Goal: Task Accomplishment & Management: Complete application form

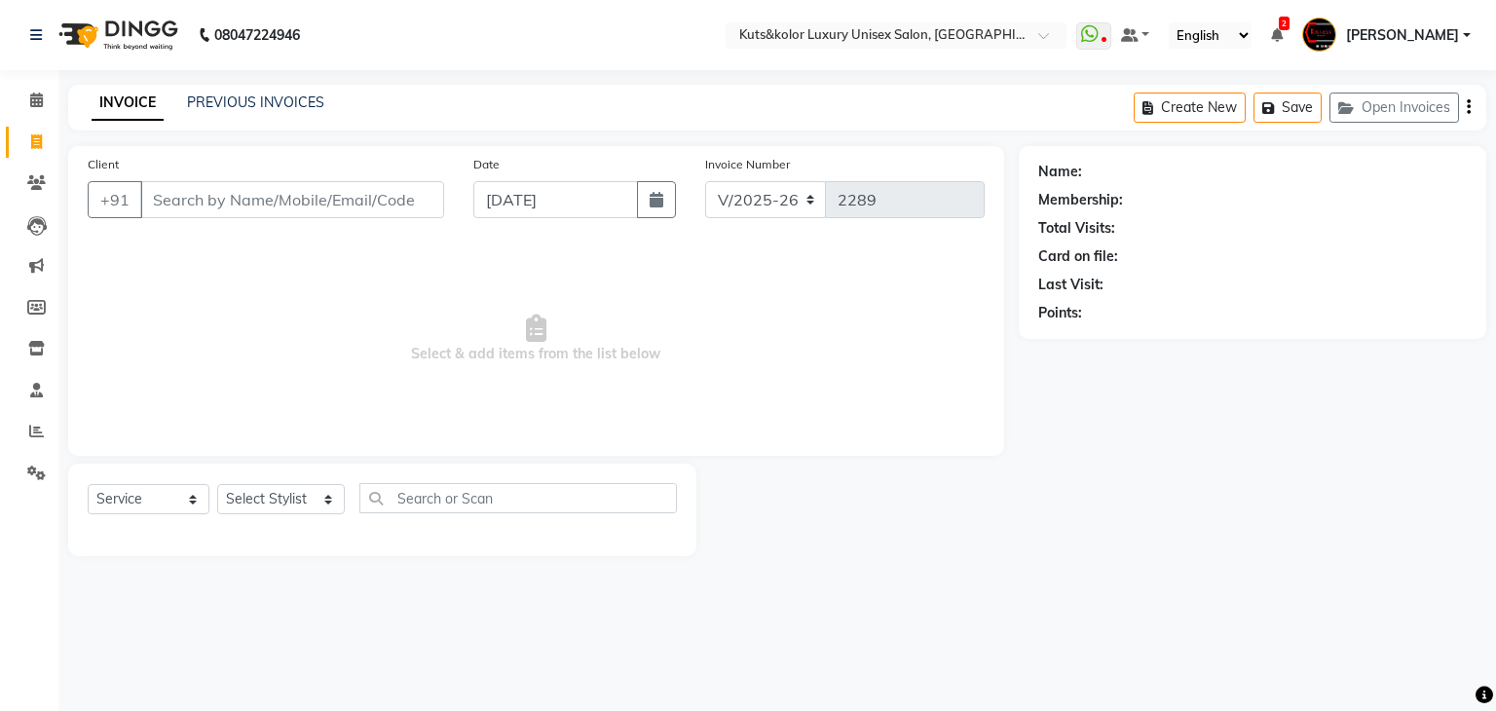
select select "4172"
select select "service"
drag, startPoint x: 0, startPoint y: 0, endPoint x: 229, endPoint y: 213, distance: 312.9
click at [229, 213] on input "Client" at bounding box center [292, 199] width 304 height 37
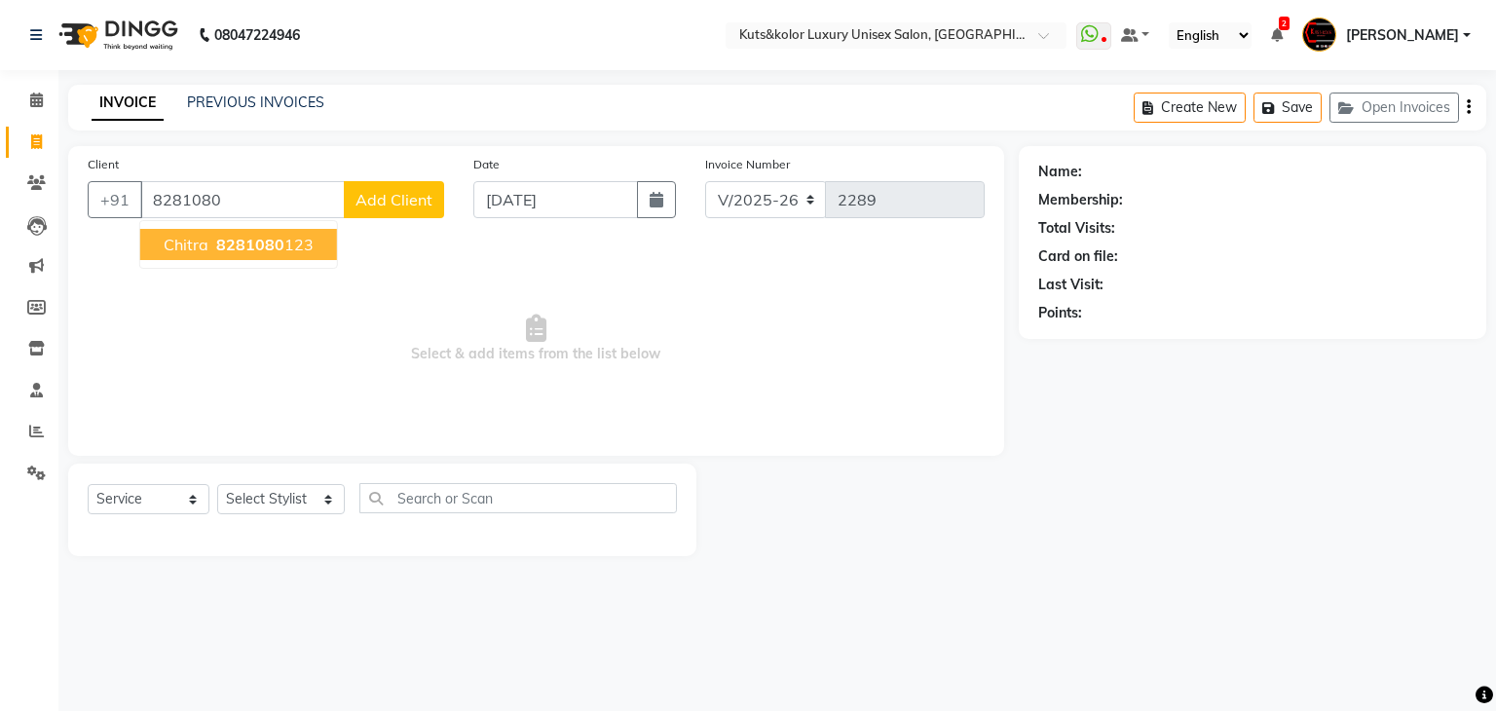
click at [216, 252] on span "8281080" at bounding box center [250, 244] width 68 height 19
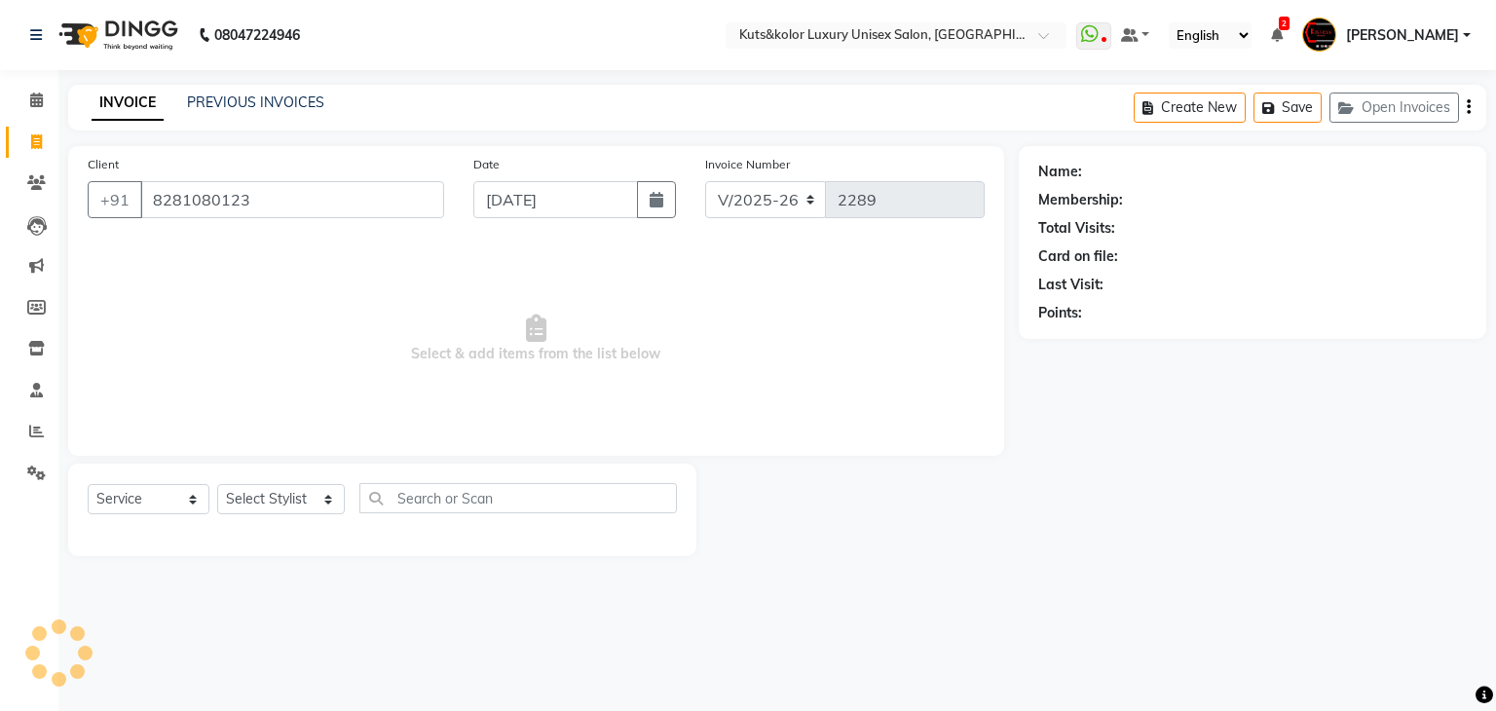
type input "8281080123"
select select "1: Object"
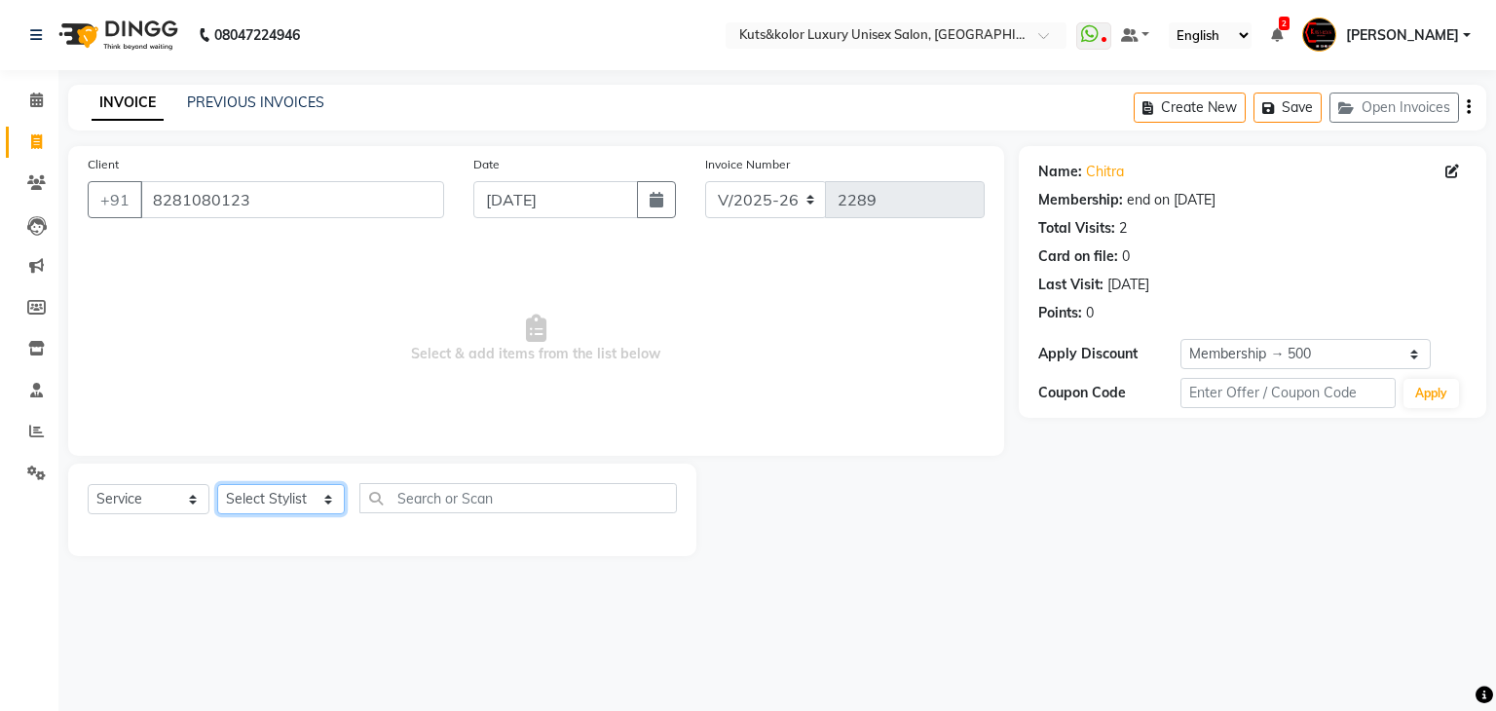
click at [261, 505] on select "Select Stylist [PERSON_NAME] [PERSON_NAME] [PERSON_NAME] [PERSON_NAME] [PERSON_…" at bounding box center [281, 499] width 128 height 30
select select "37169"
click at [217, 485] on select "Select Stylist [PERSON_NAME] [PERSON_NAME] [PERSON_NAME] [PERSON_NAME] [PERSON_…" at bounding box center [281, 499] width 128 height 30
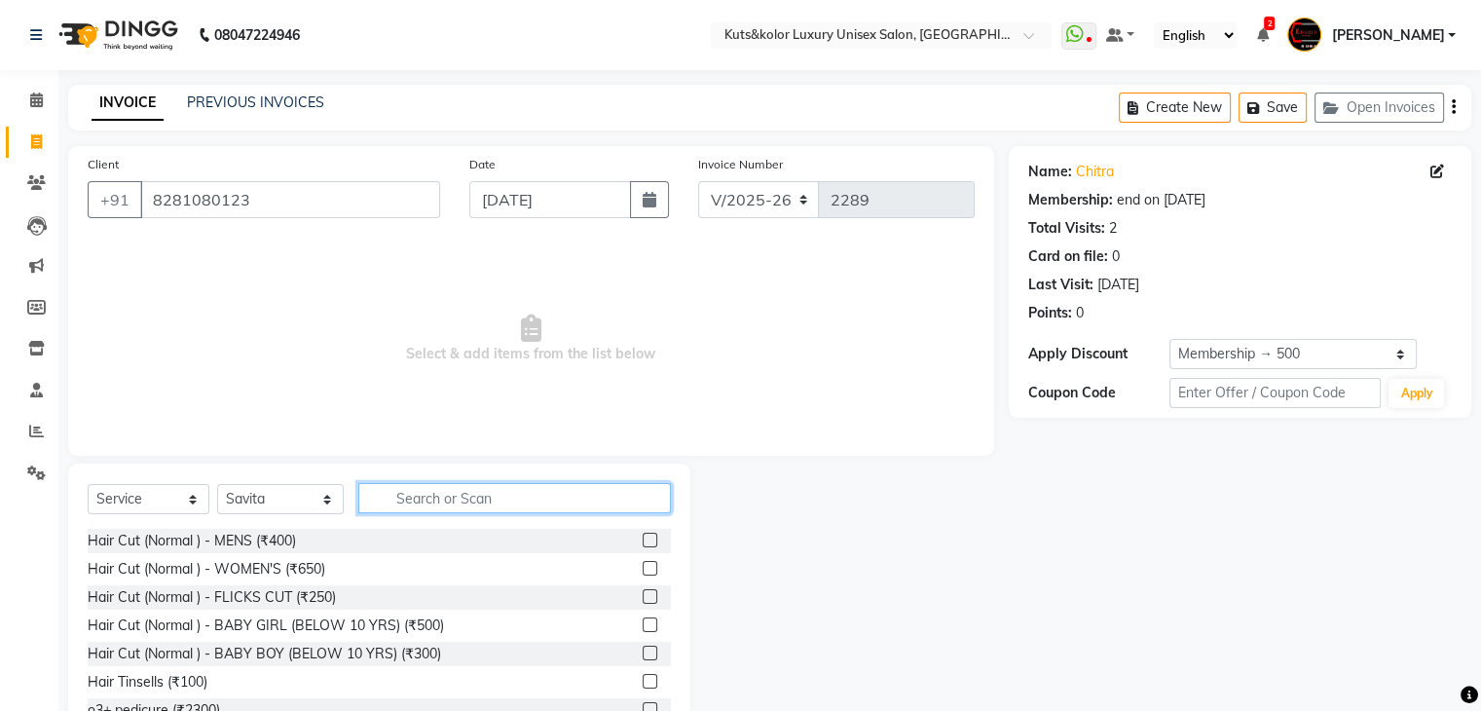
click at [427, 511] on input "text" at bounding box center [514, 498] width 313 height 30
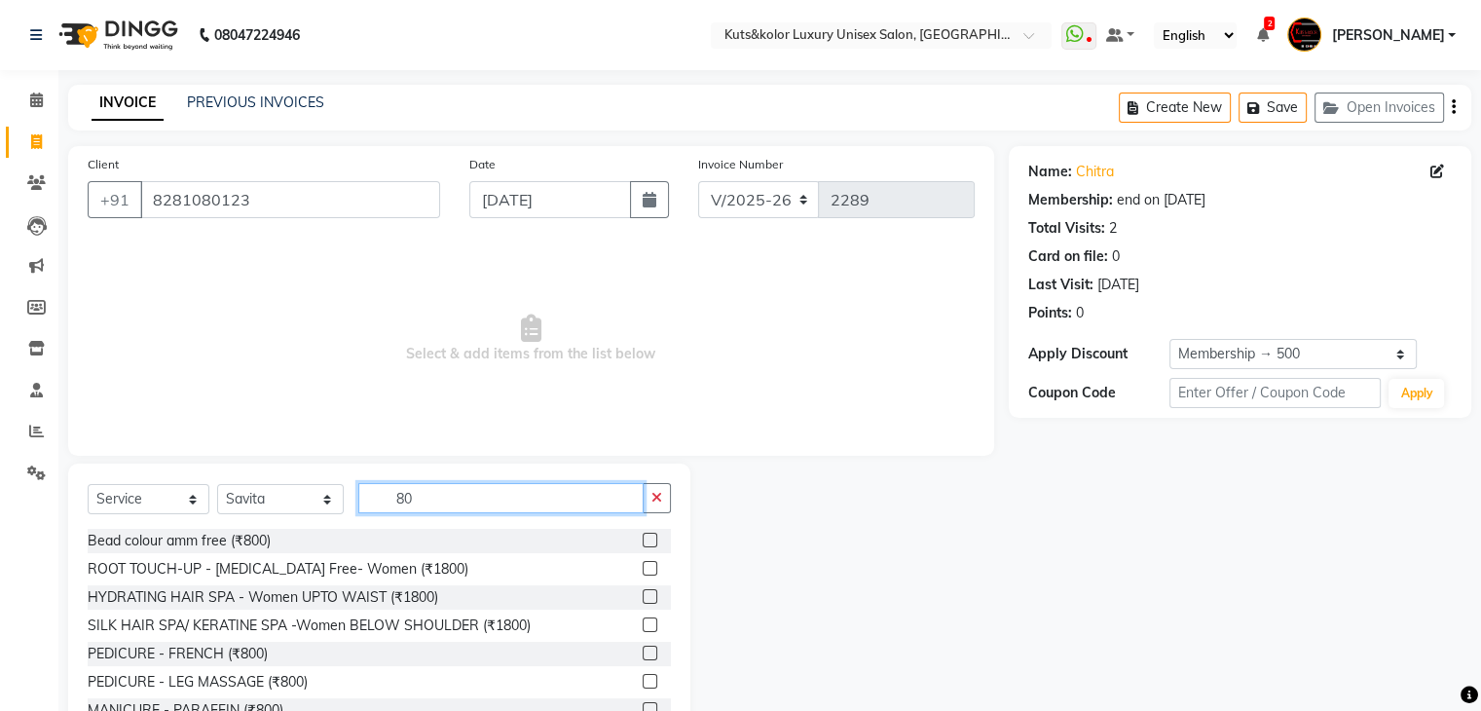
type input "8"
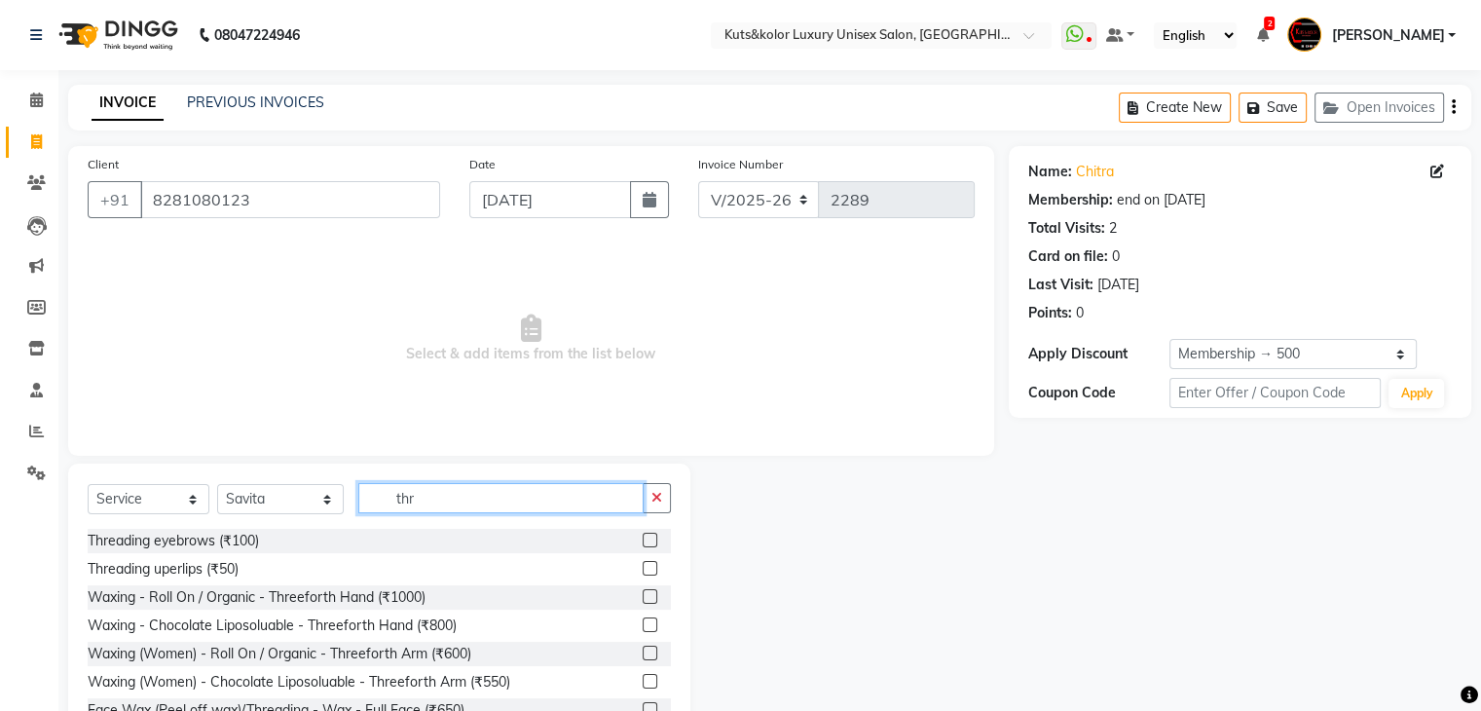
type input "thr"
click at [643, 543] on label at bounding box center [650, 540] width 15 height 15
click at [643, 543] on input "checkbox" at bounding box center [649, 541] width 13 height 13
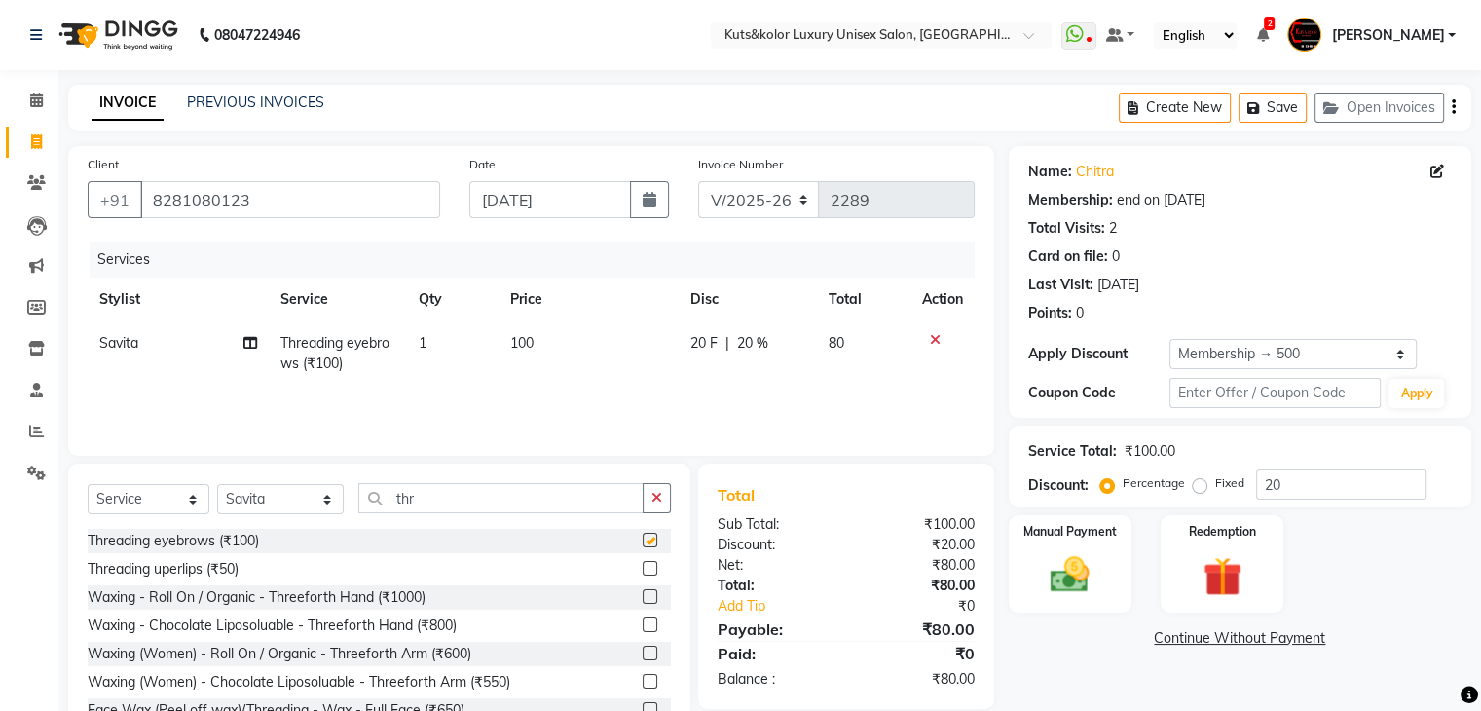
checkbox input "false"
click at [643, 571] on label at bounding box center [650, 568] width 15 height 15
click at [643, 571] on input "checkbox" at bounding box center [649, 569] width 13 height 13
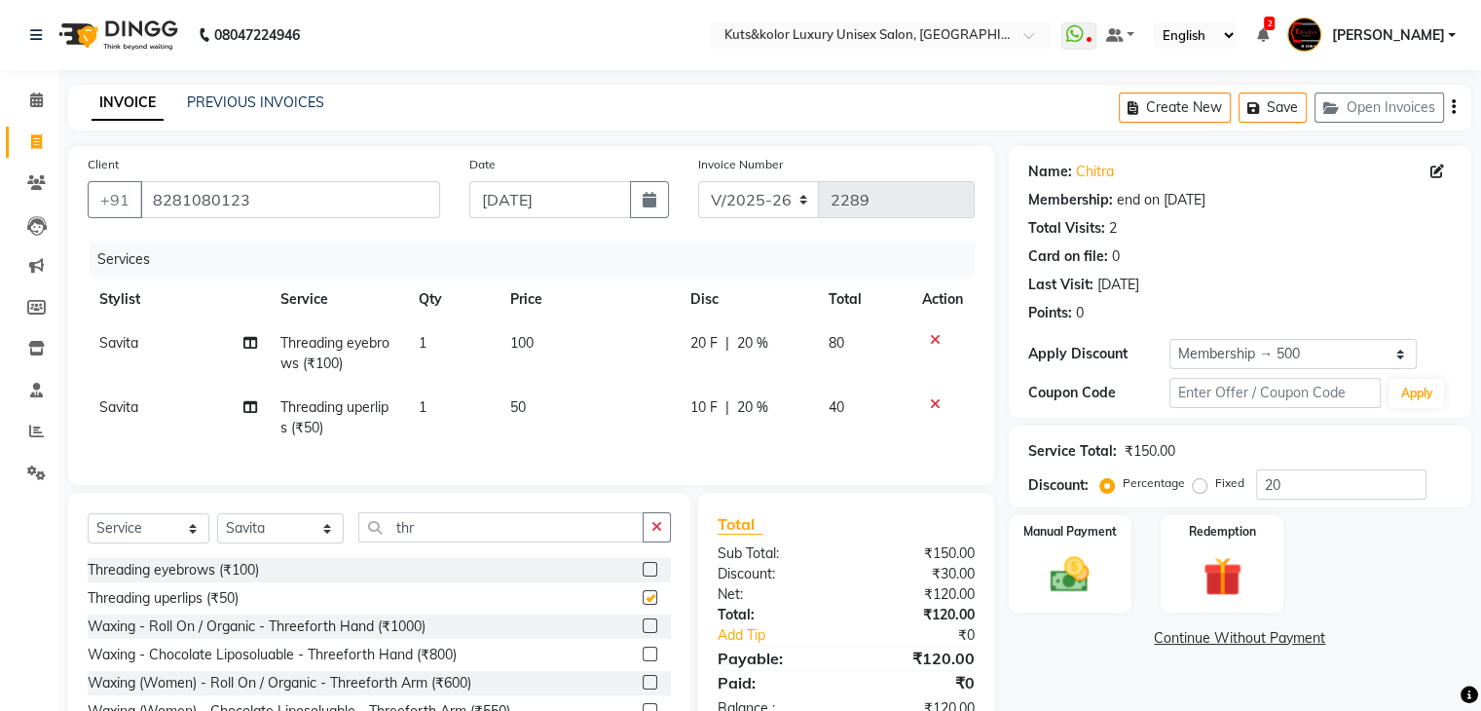
checkbox input "false"
click at [655, 534] on icon "button" at bounding box center [657, 527] width 11 height 14
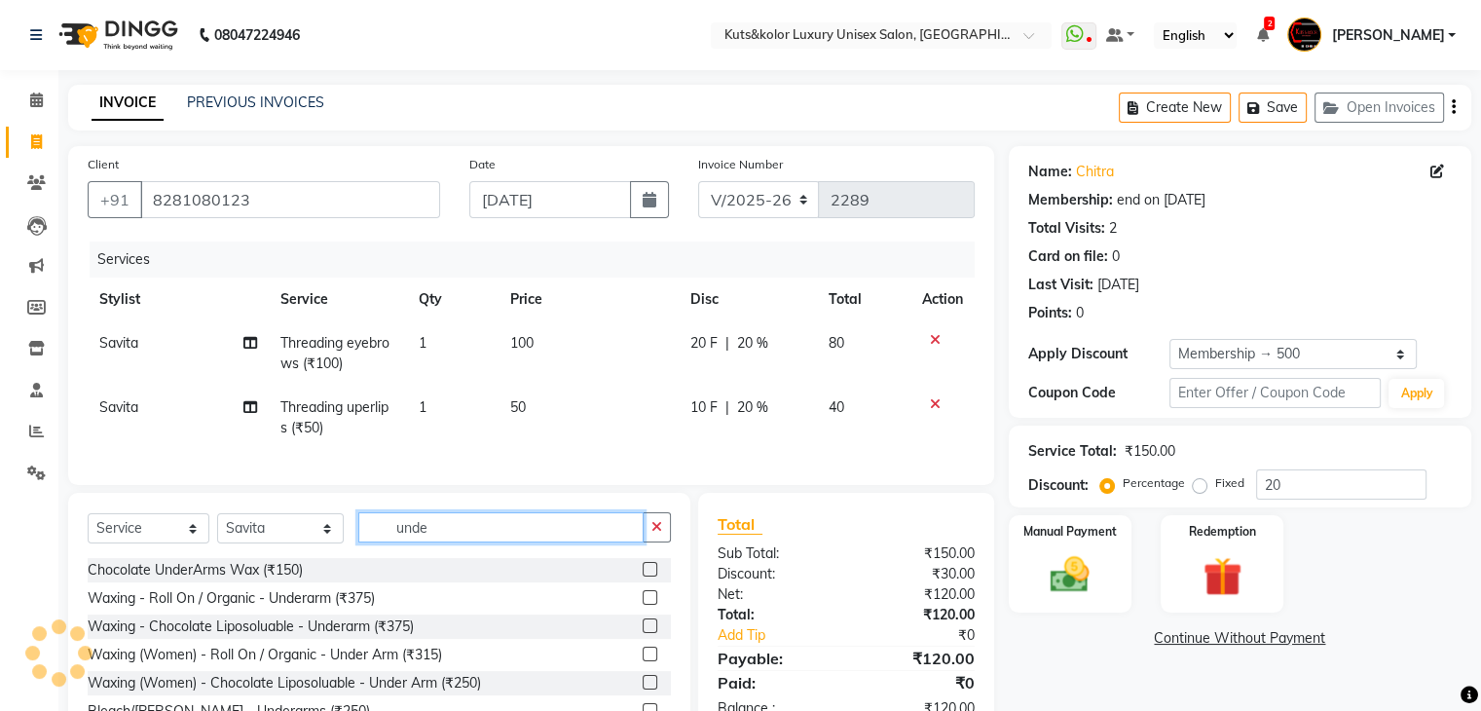
type input "unde"
click at [651, 577] on label at bounding box center [650, 569] width 15 height 15
click at [651, 577] on input "checkbox" at bounding box center [649, 570] width 13 height 13
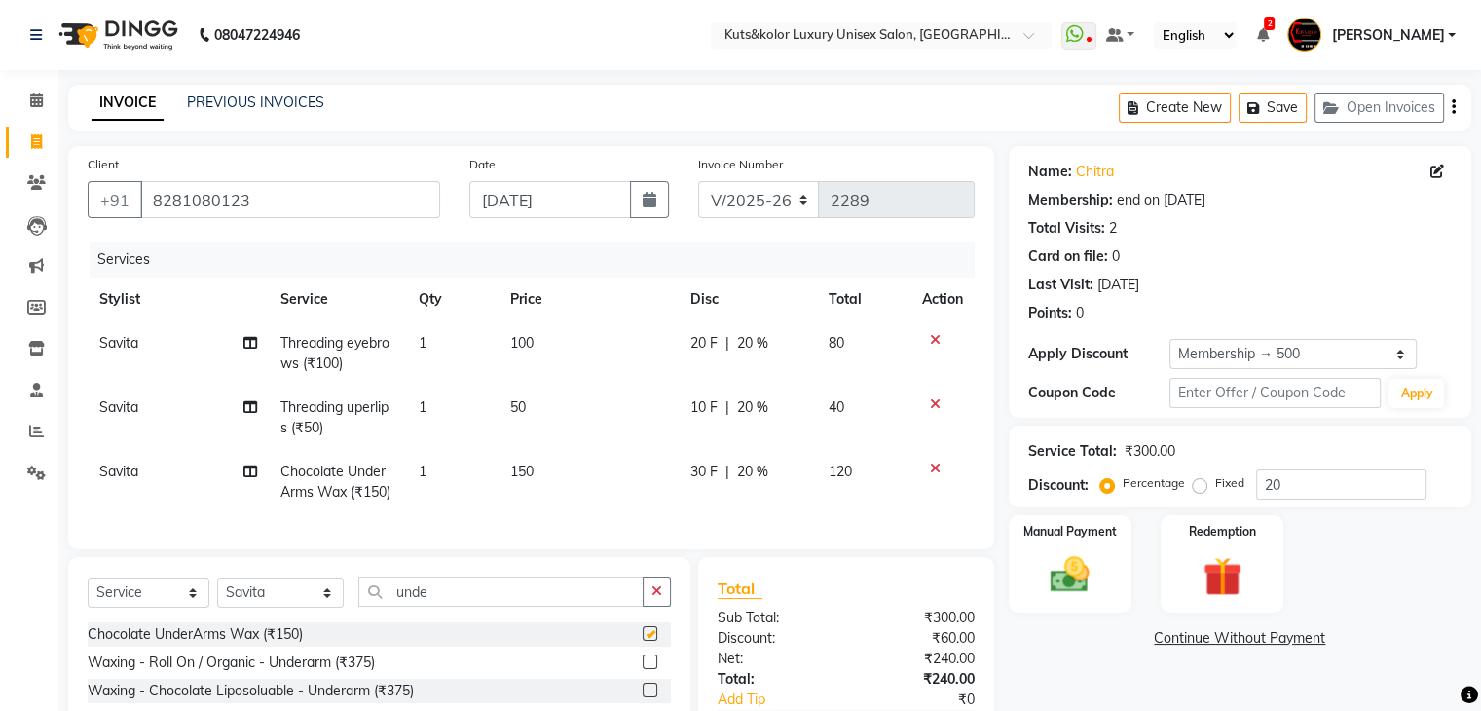
checkbox input "false"
click at [652, 598] on icon "button" at bounding box center [657, 591] width 11 height 14
click at [235, 608] on select "Select Stylist [PERSON_NAME] [PERSON_NAME] [PERSON_NAME] [PERSON_NAME] [PERSON_…" at bounding box center [280, 593] width 127 height 30
select select "67534"
click at [217, 594] on select "Select Stylist [PERSON_NAME] [PERSON_NAME] [PERSON_NAME] [PERSON_NAME] [PERSON_…" at bounding box center [280, 593] width 127 height 30
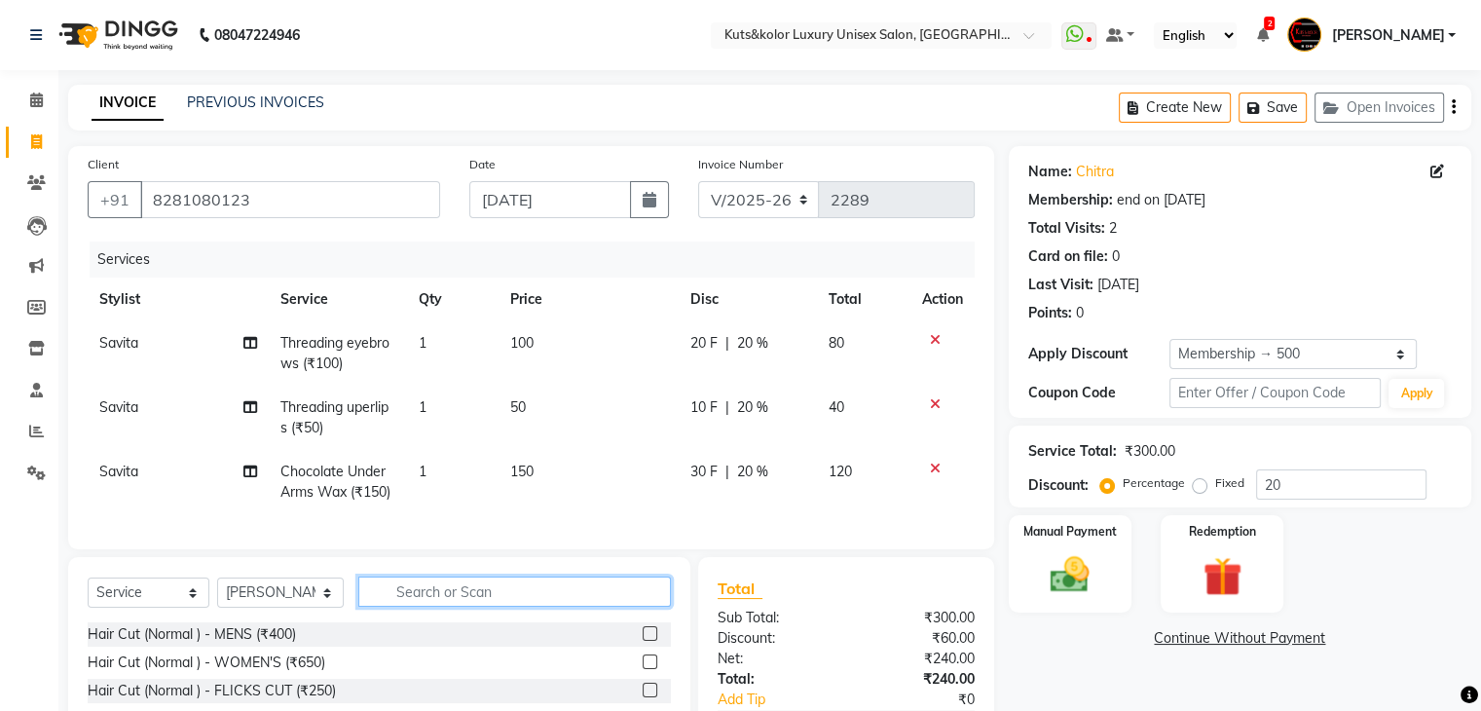
click at [417, 607] on input "text" at bounding box center [514, 592] width 313 height 30
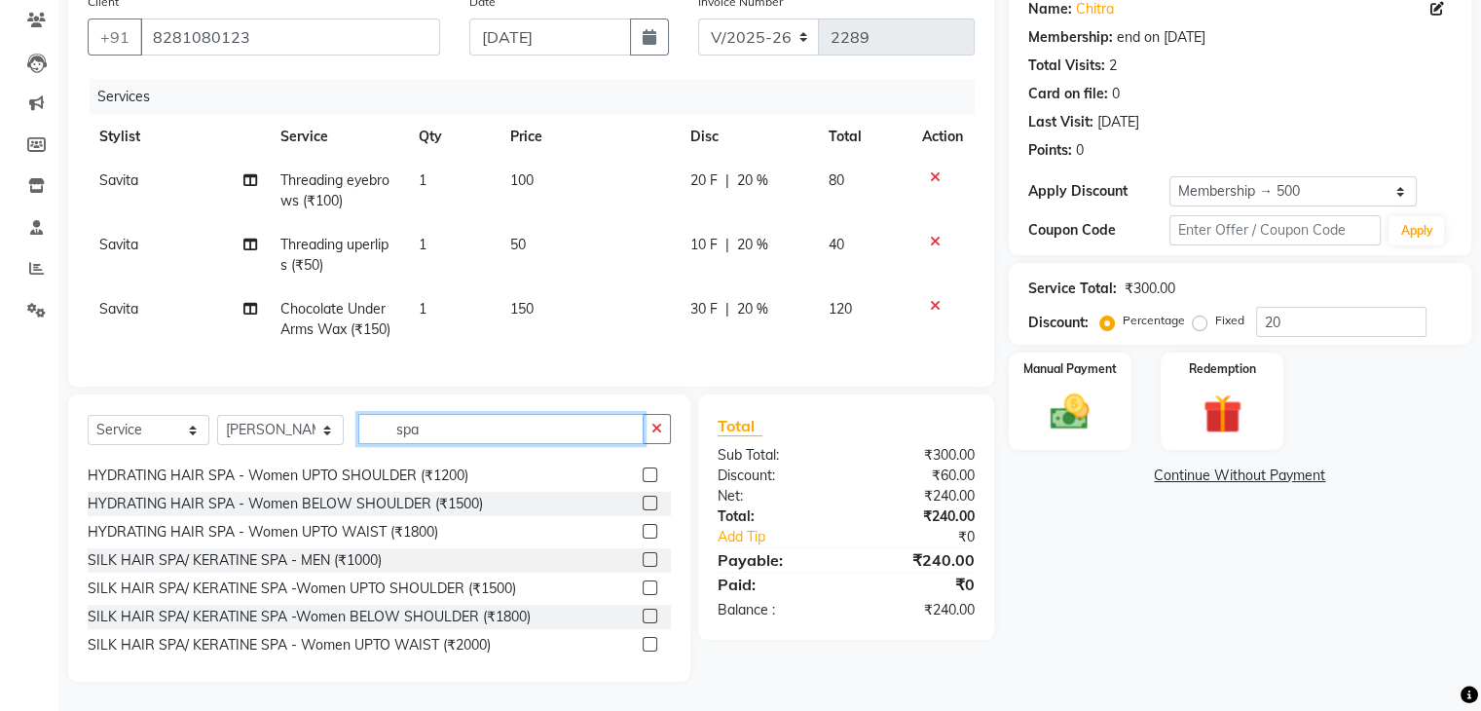
scroll to position [195, 0]
type input "spa"
click at [643, 617] on label at bounding box center [650, 615] width 15 height 15
click at [643, 617] on input "checkbox" at bounding box center [649, 616] width 13 height 13
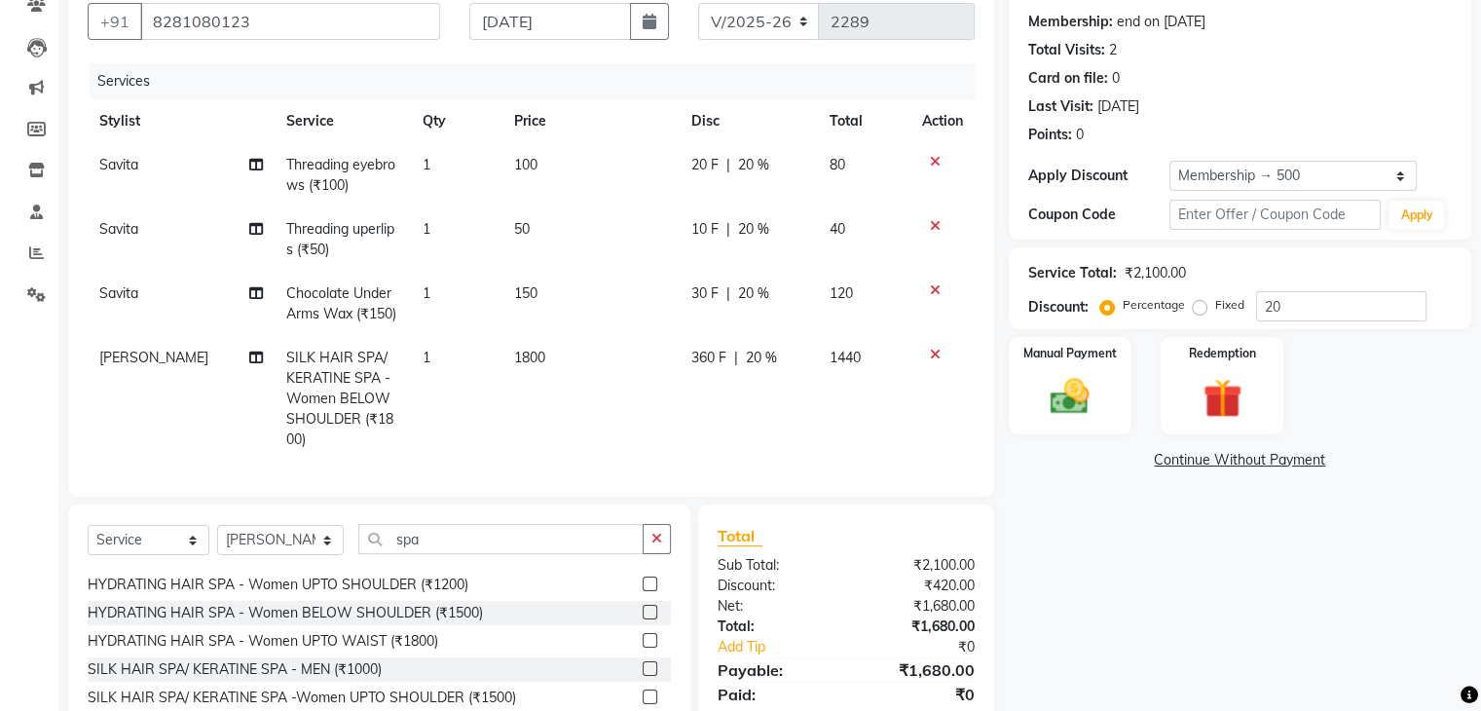
checkbox input "false"
click at [657, 532] on icon "button" at bounding box center [657, 539] width 11 height 14
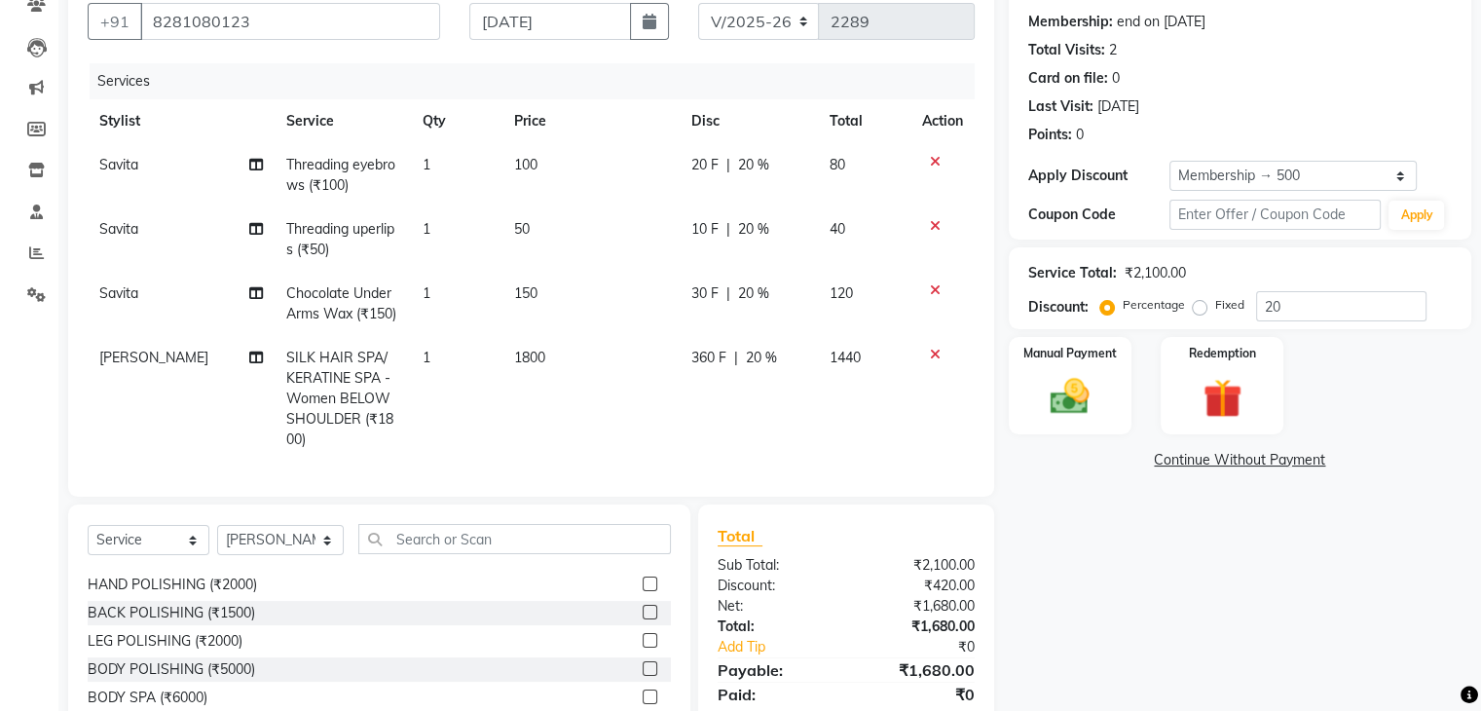
click at [549, 368] on td "1800" at bounding box center [591, 399] width 177 height 126
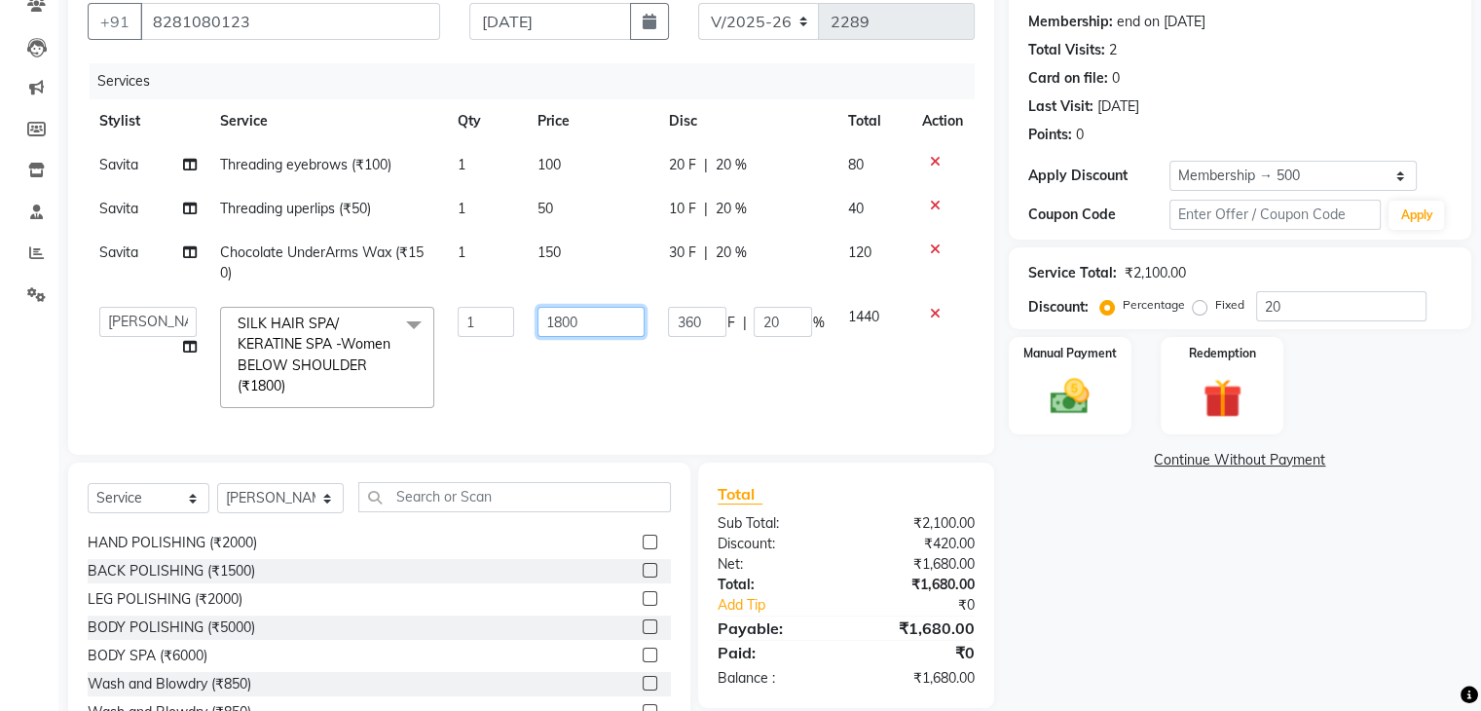
click at [604, 326] on input "1800" at bounding box center [591, 322] width 107 height 30
type input "1"
type input "2000"
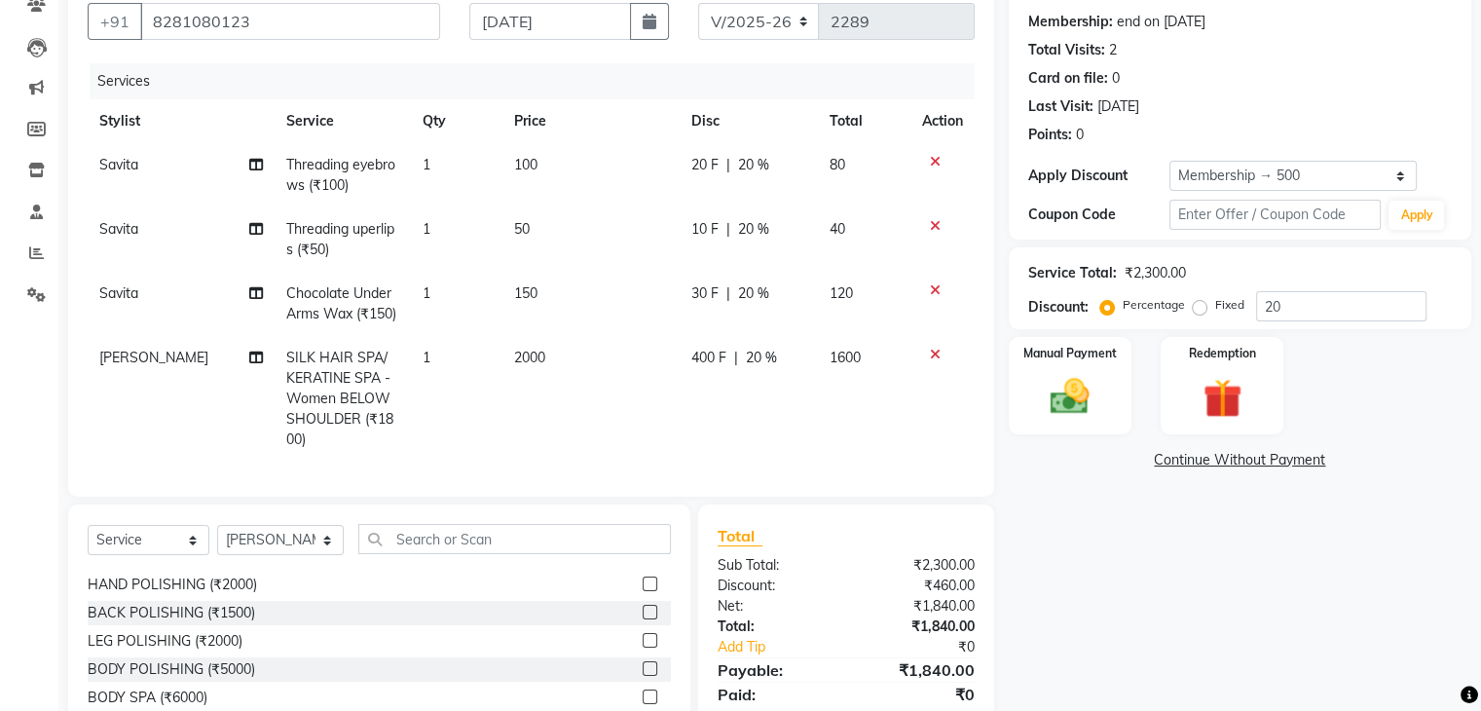
click at [632, 395] on td "2000" at bounding box center [591, 399] width 177 height 126
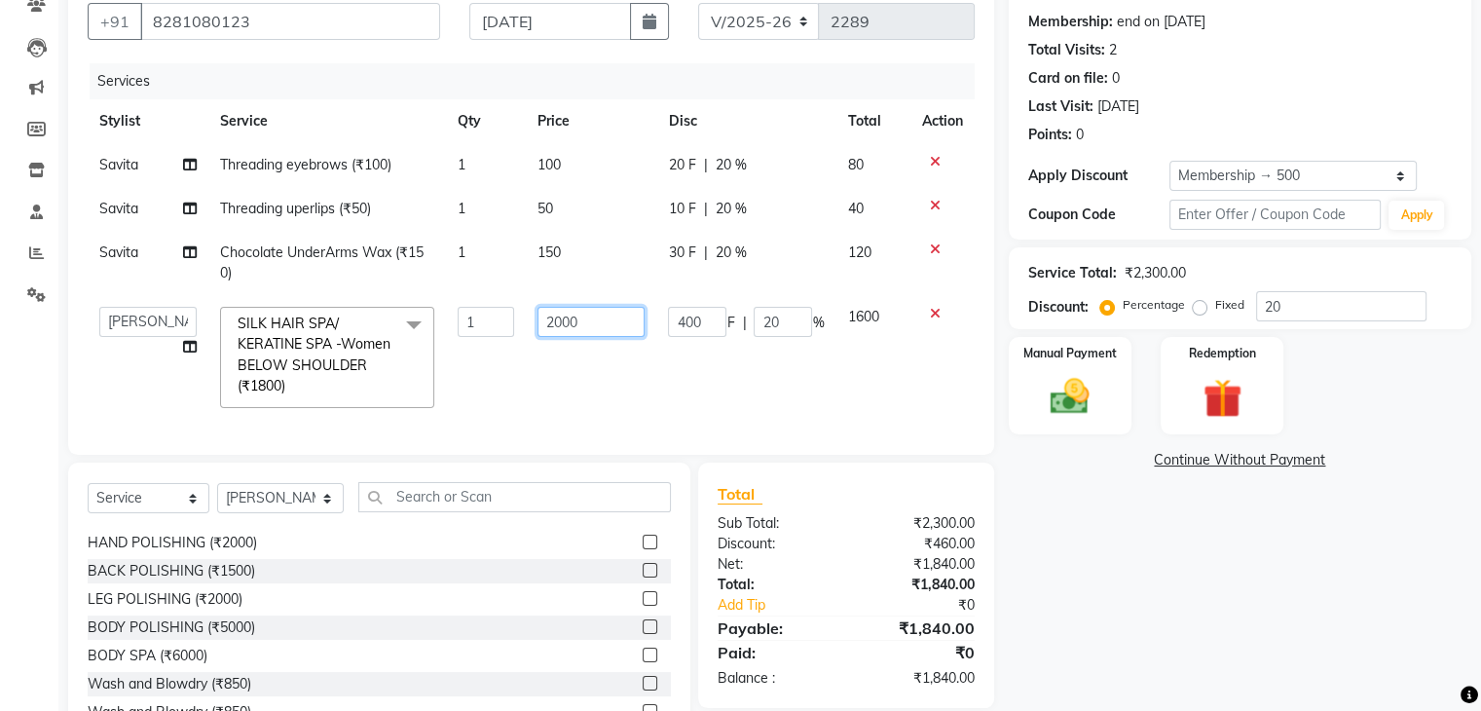
click at [582, 323] on input "2000" at bounding box center [591, 322] width 107 height 30
type input "2250"
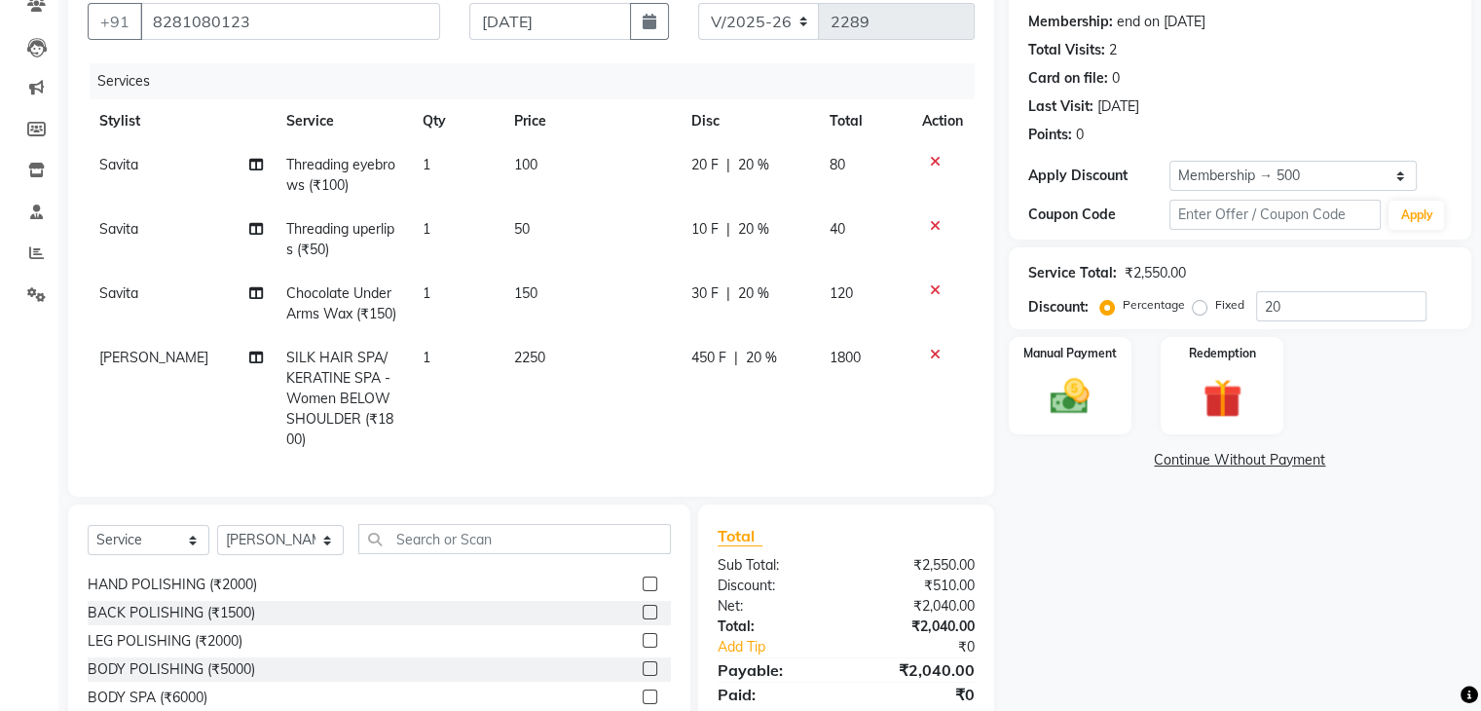
click at [617, 406] on td "2250" at bounding box center [591, 399] width 177 height 126
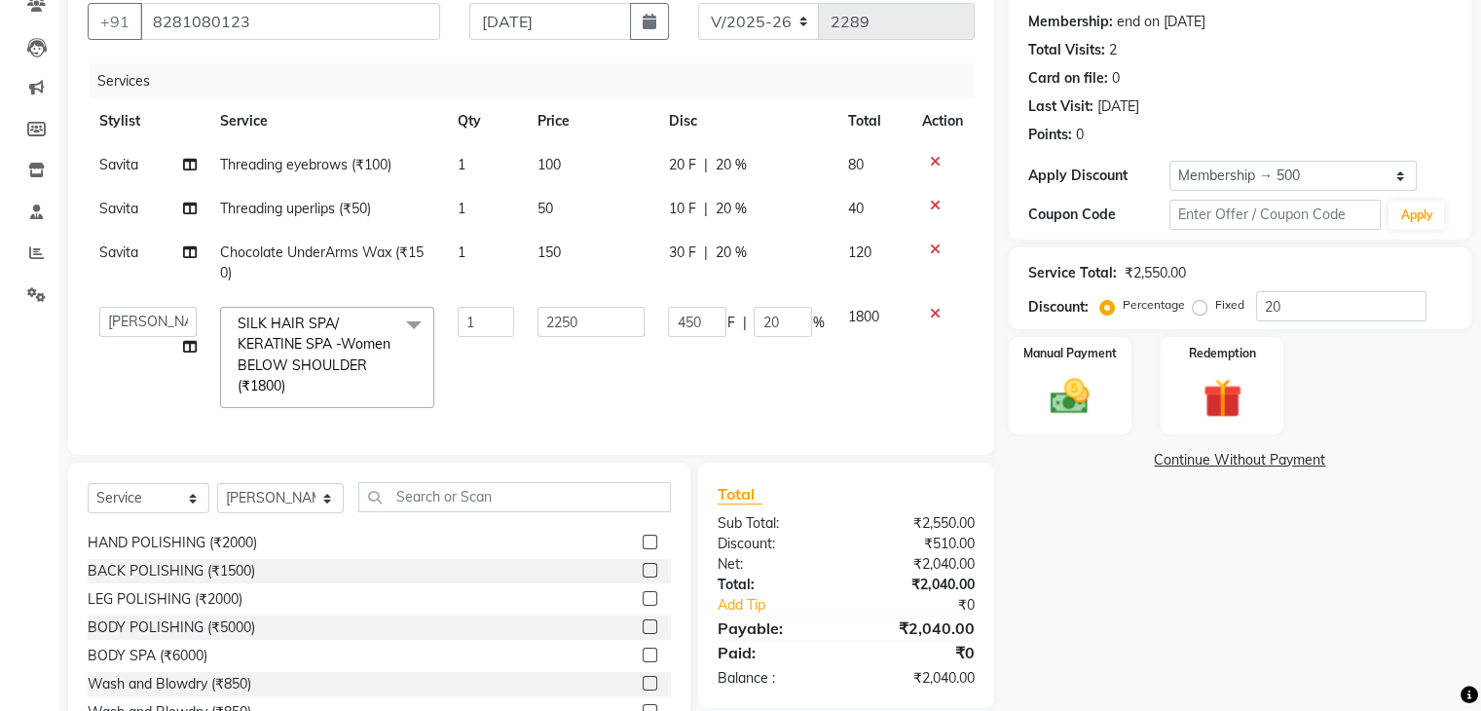
click at [529, 251] on td "150" at bounding box center [591, 263] width 131 height 64
select select "37169"
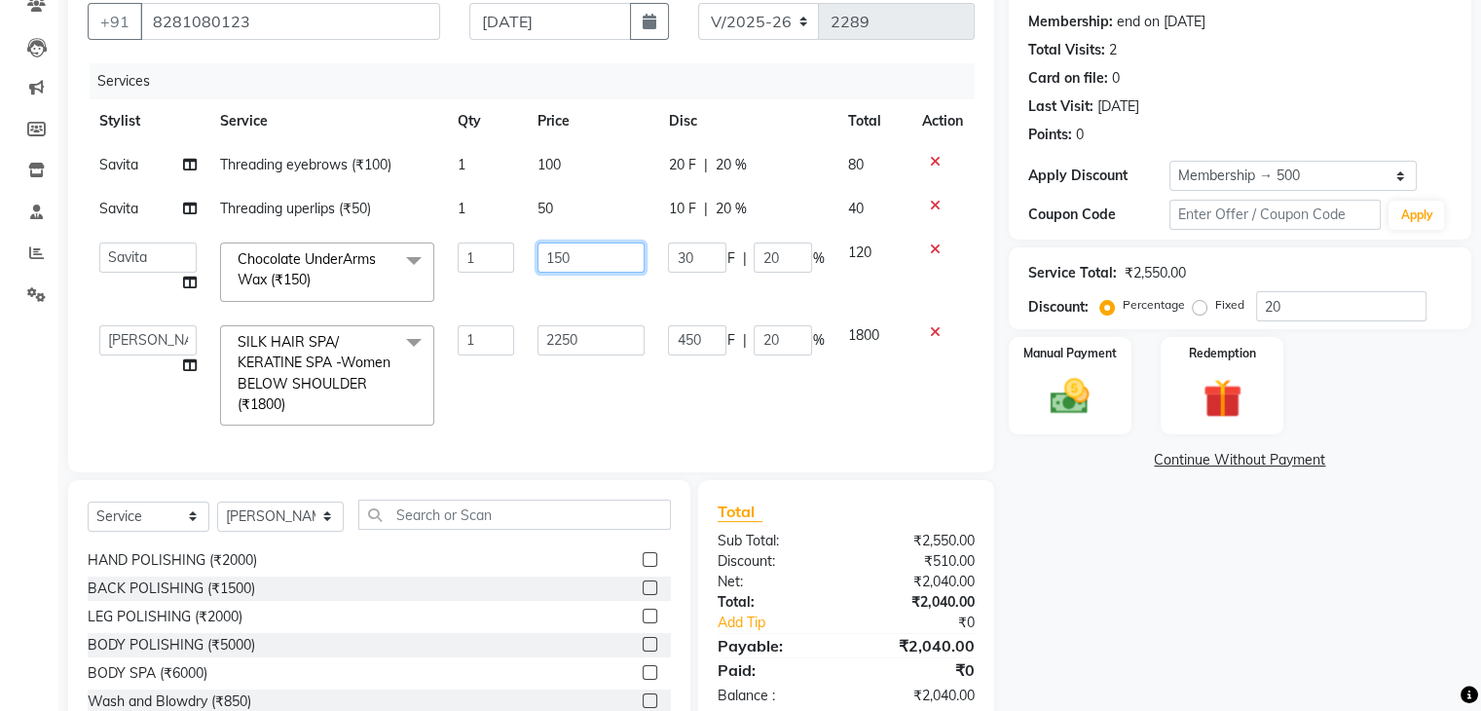
click at [555, 257] on input "150" at bounding box center [591, 258] width 107 height 30
type input "250"
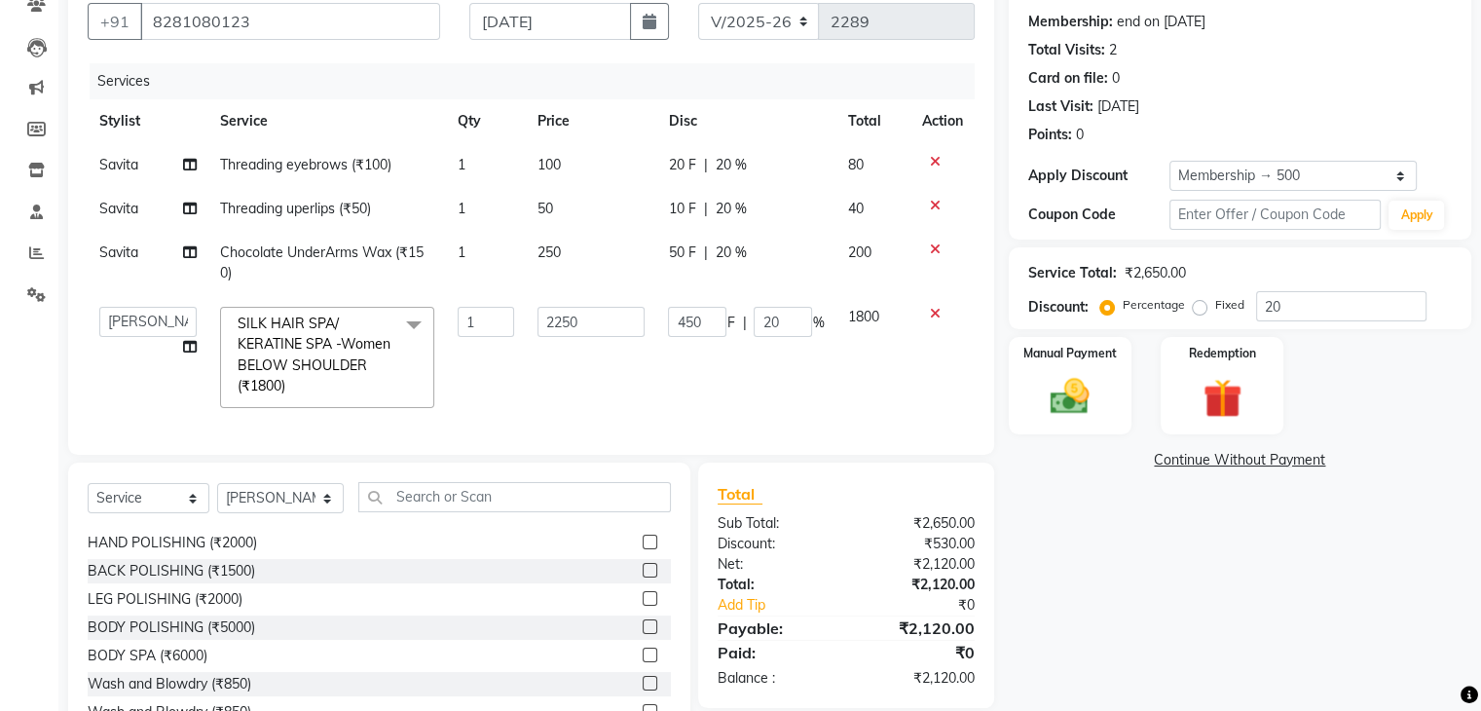
click at [588, 192] on td "50" at bounding box center [591, 209] width 131 height 44
select select "37169"
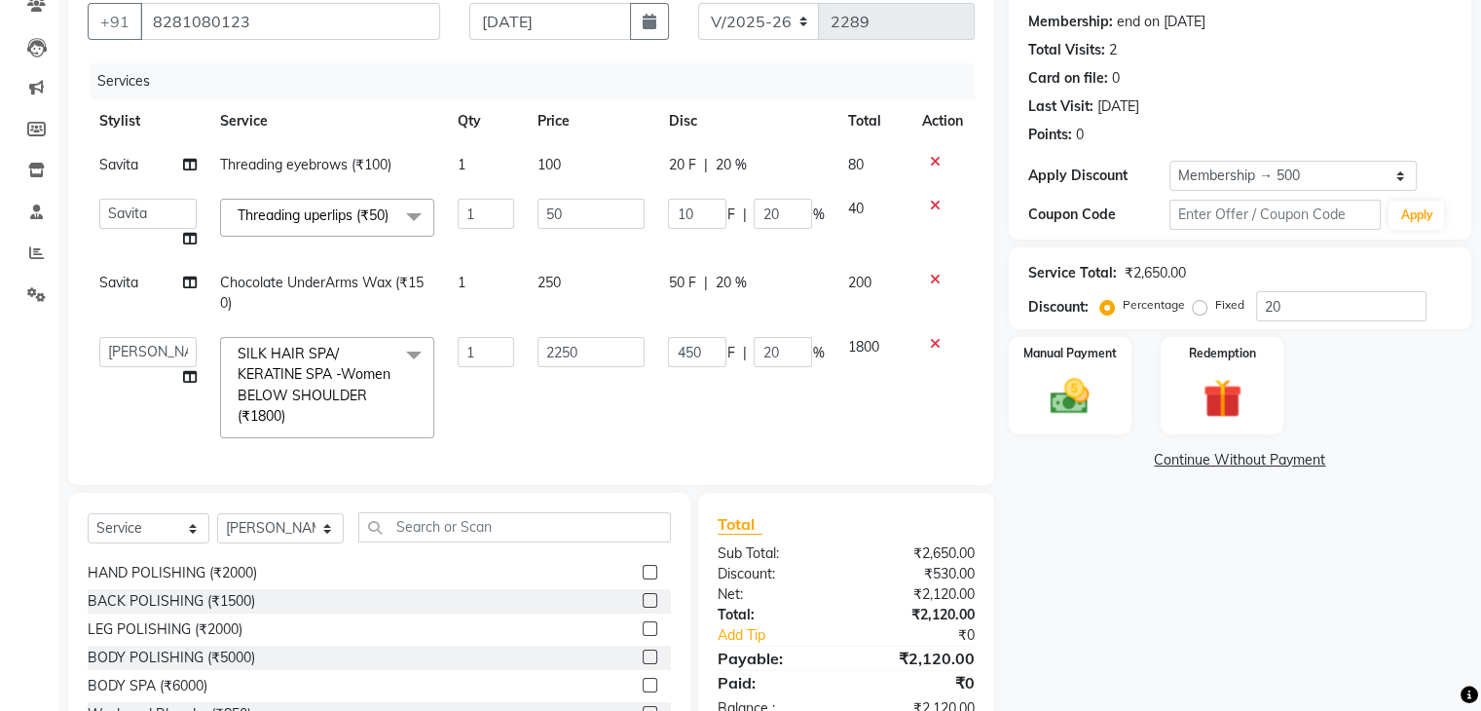
scroll to position [0, 14]
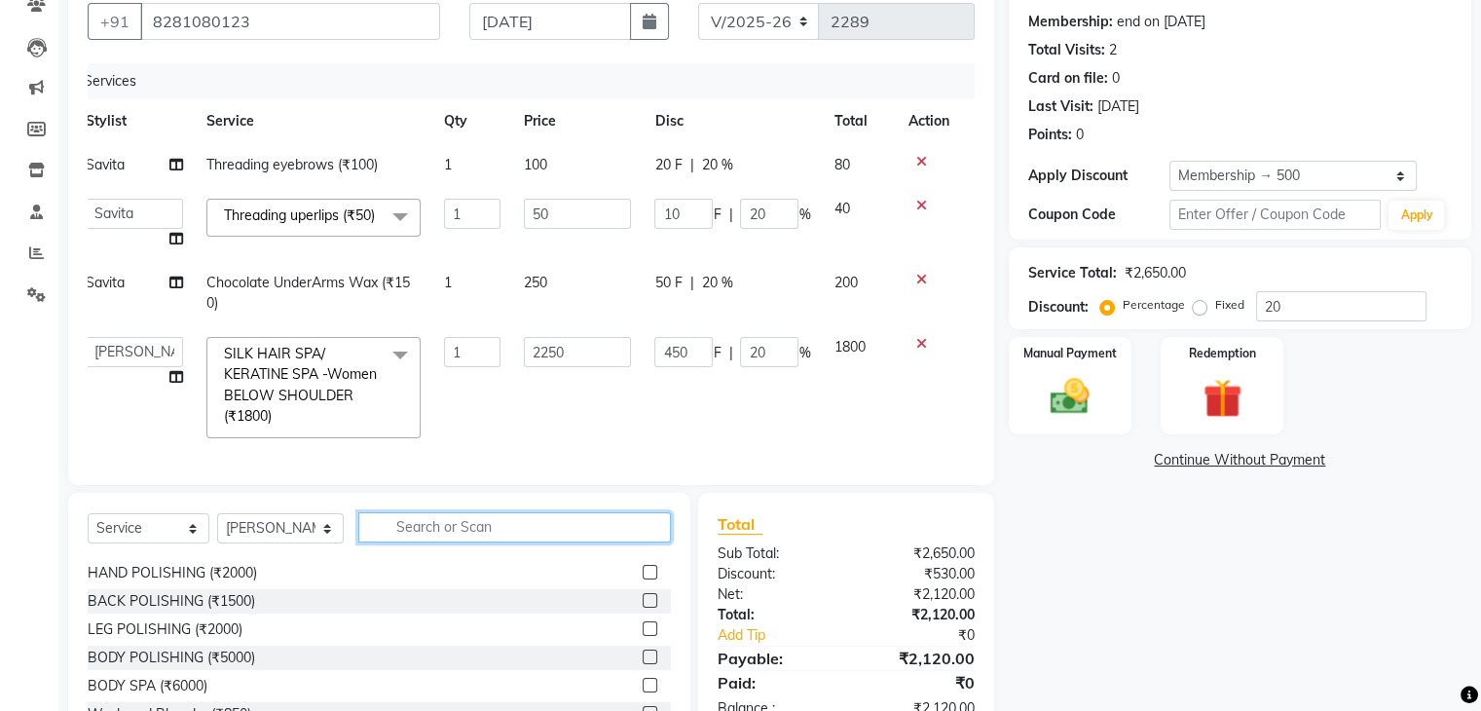
click at [446, 541] on input "text" at bounding box center [514, 527] width 313 height 30
click at [923, 200] on icon at bounding box center [922, 206] width 11 height 14
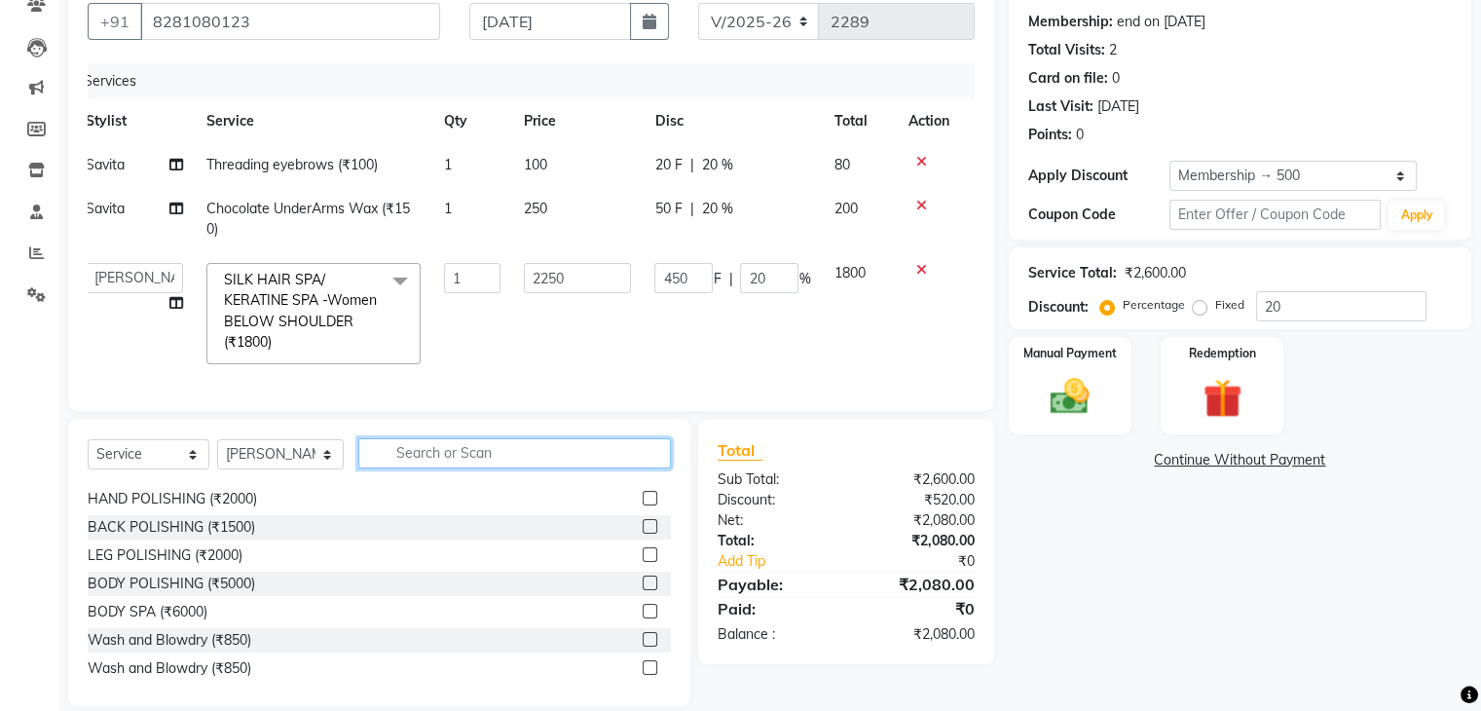
click at [421, 458] on input "text" at bounding box center [514, 453] width 313 height 30
type input "e"
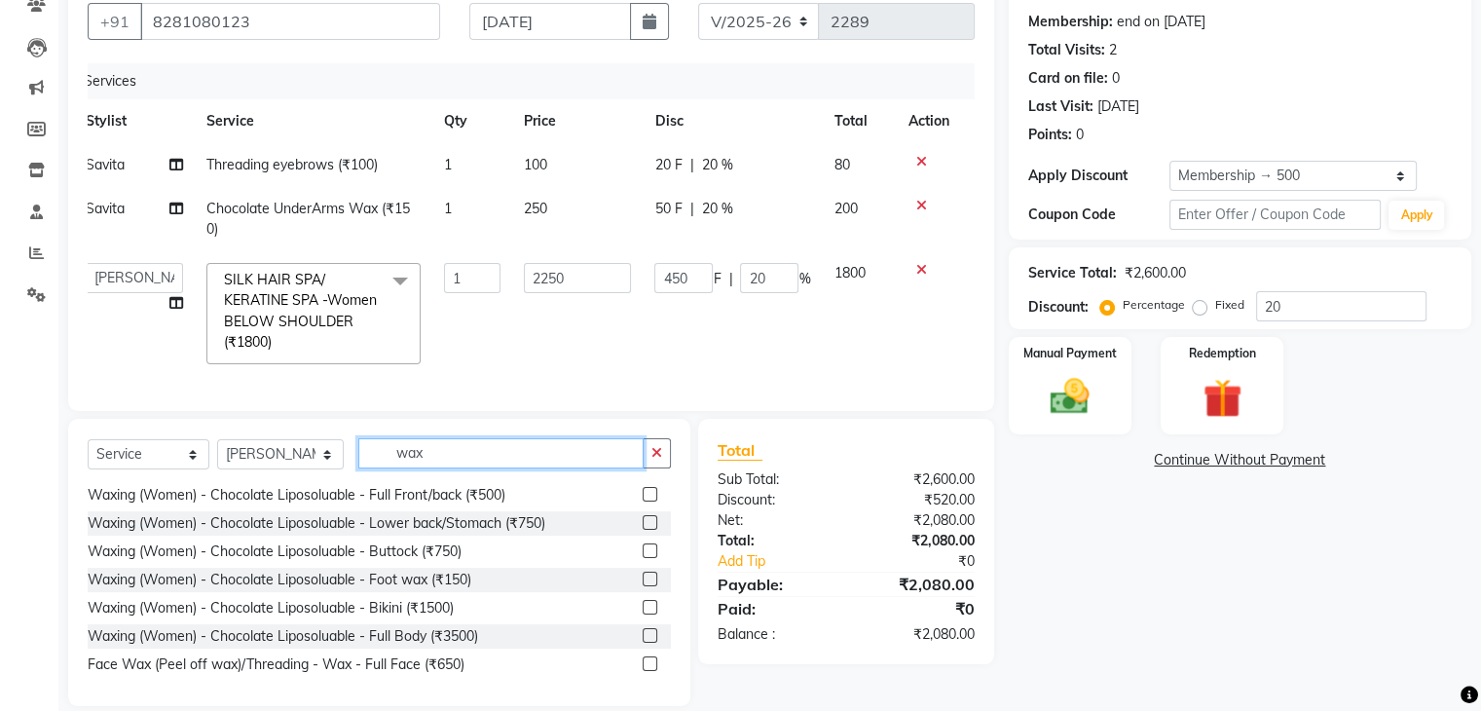
scroll to position [1217, 0]
type input "wax"
click at [643, 669] on label at bounding box center [650, 662] width 15 height 15
click at [643, 669] on input "checkbox" at bounding box center [649, 662] width 13 height 13
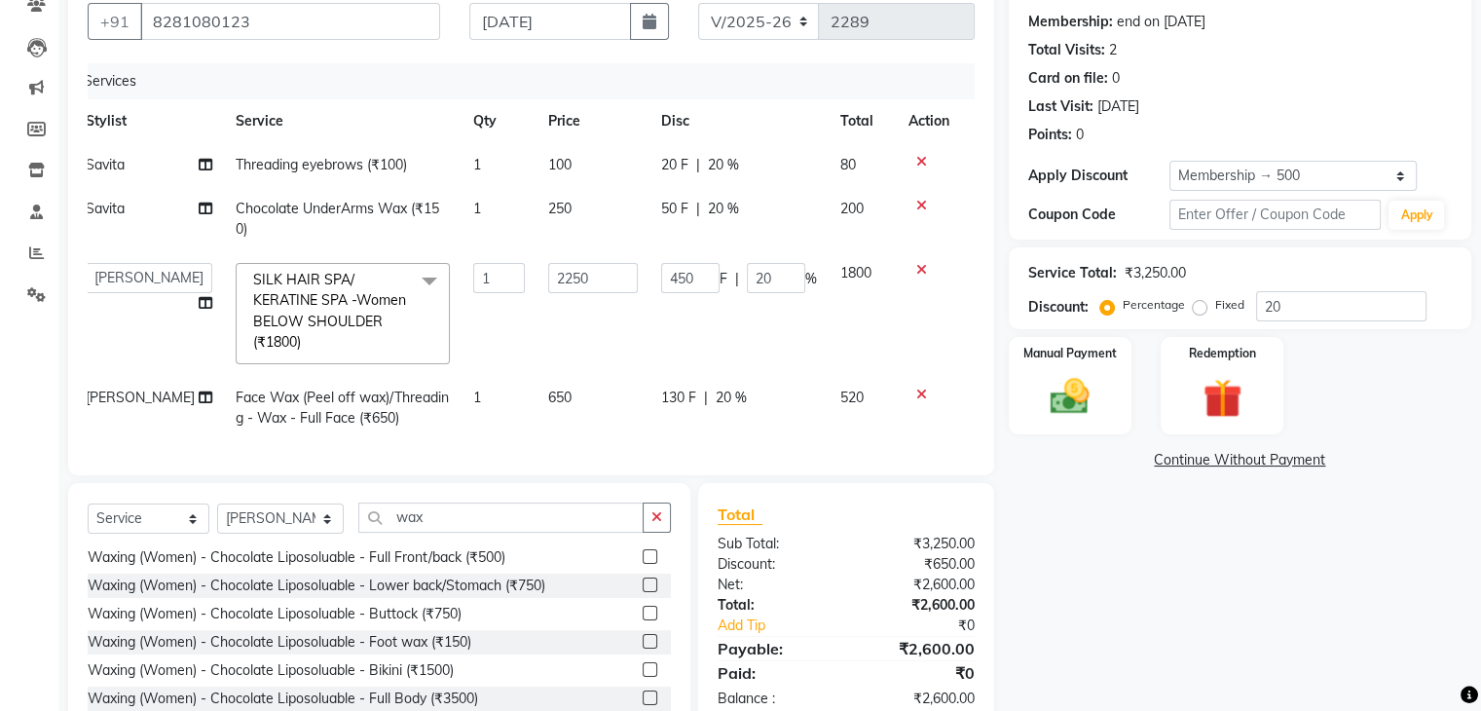
checkbox input "false"
click at [560, 393] on td "650" at bounding box center [593, 408] width 113 height 64
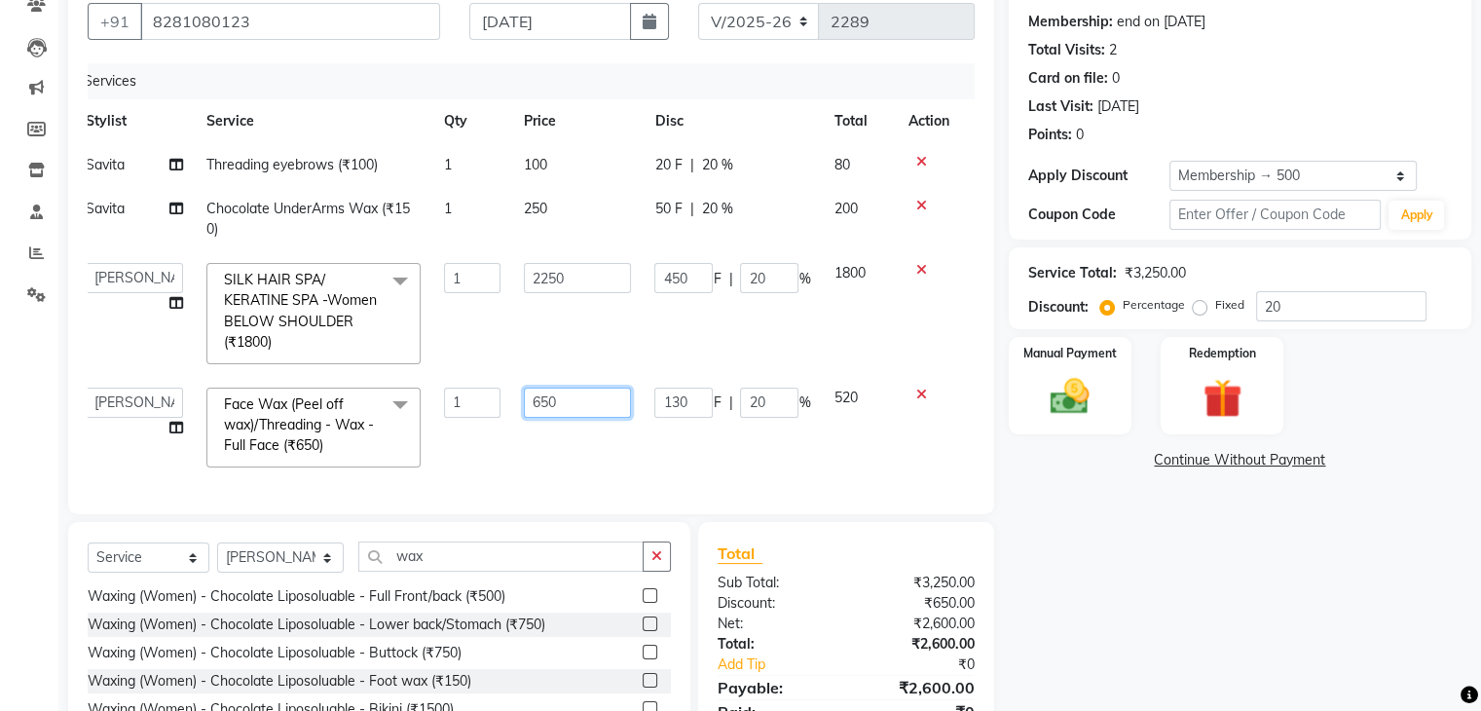
click at [580, 394] on input "650" at bounding box center [577, 403] width 107 height 30
type input "6"
type input "450"
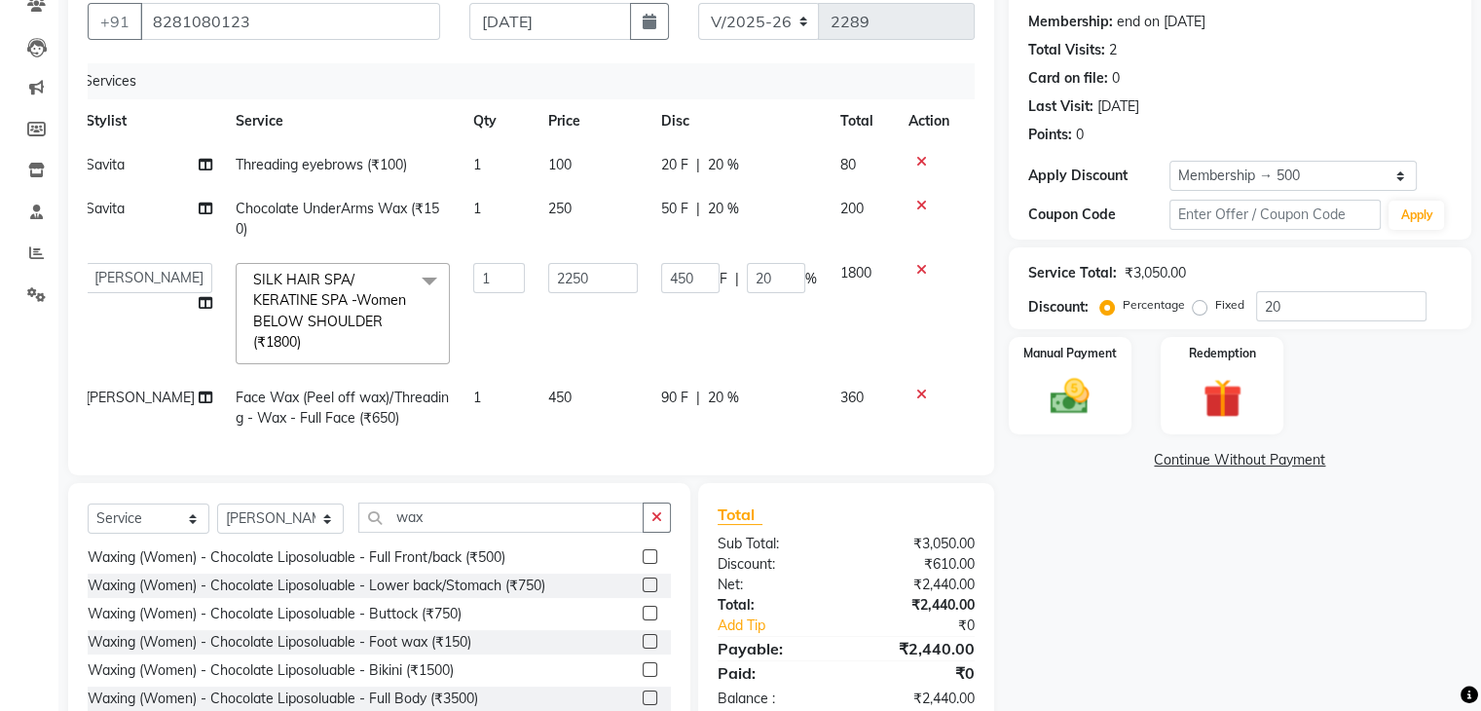
click at [623, 456] on div "Services Stylist Service Qty Price Disc Total Action Savita Threading eyebrows …" at bounding box center [531, 259] width 887 height 393
click at [702, 355] on td "450 F | 20 %" at bounding box center [739, 313] width 179 height 125
click at [1066, 359] on label "Manual Payment" at bounding box center [1070, 352] width 97 height 19
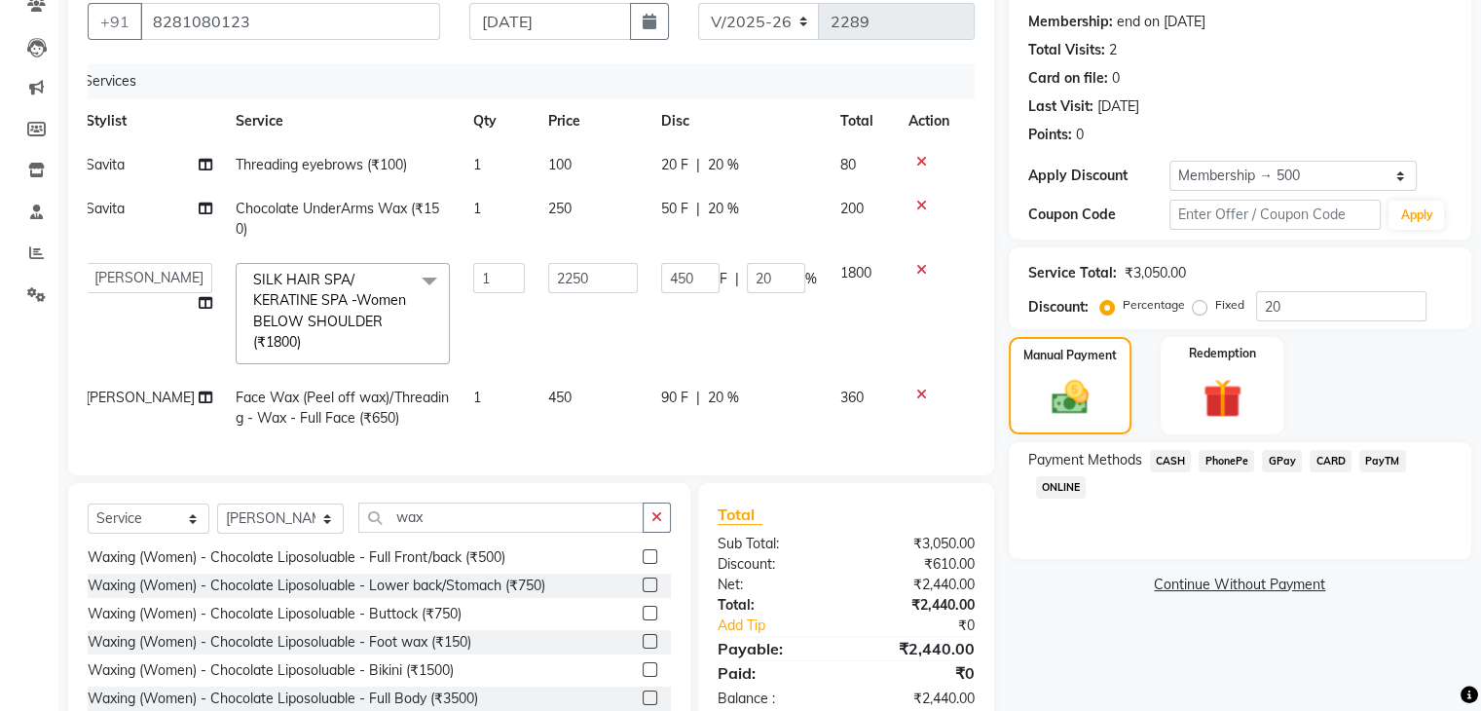
click at [1286, 454] on span "GPay" at bounding box center [1282, 461] width 40 height 22
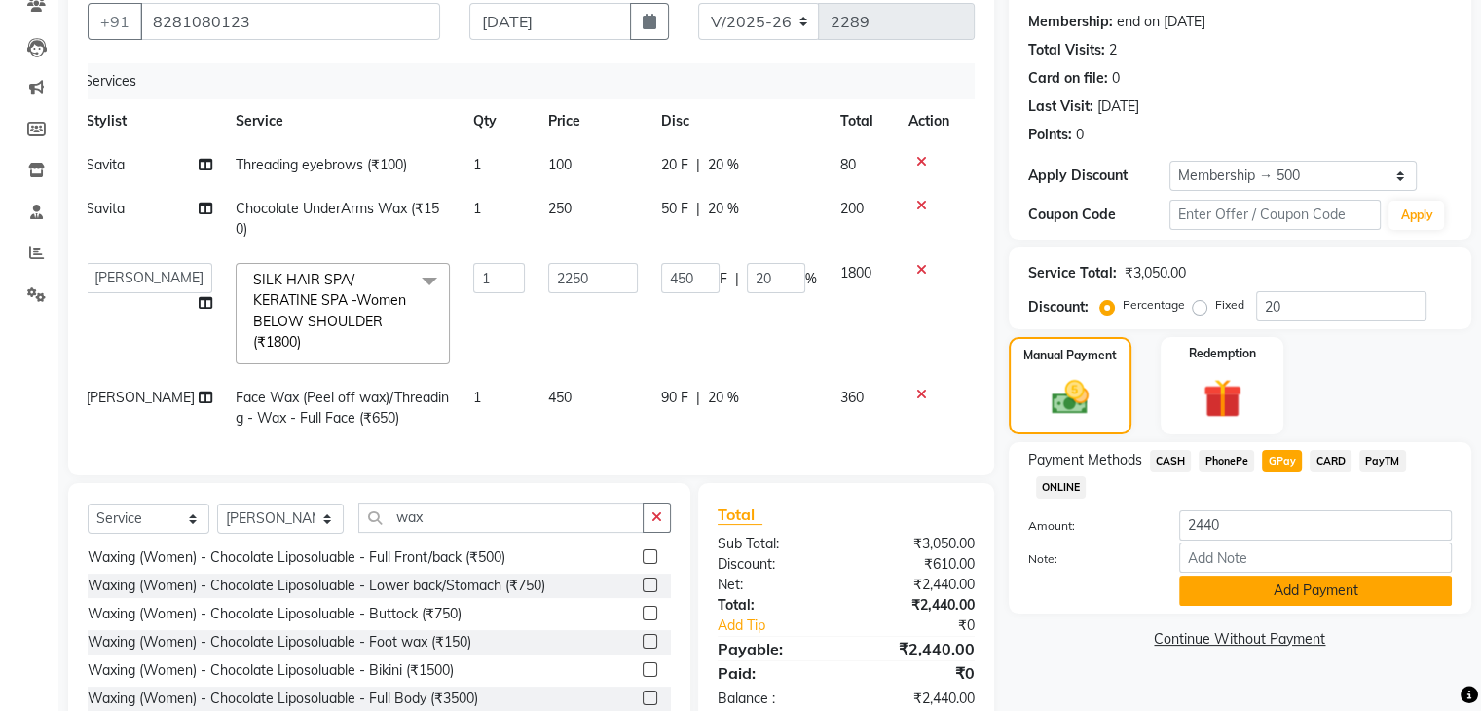
click at [1257, 580] on button "Add Payment" at bounding box center [1315, 591] width 273 height 30
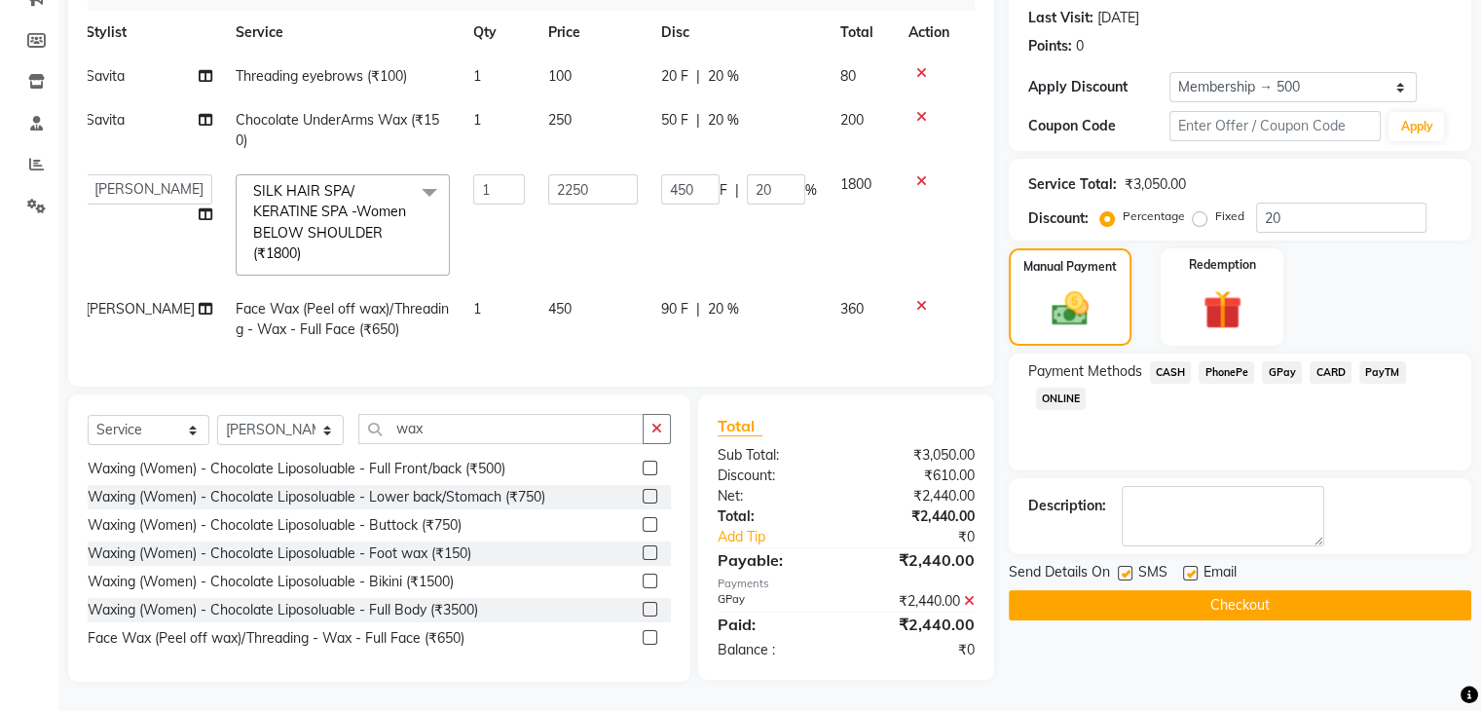
scroll to position [281, 0]
click at [1121, 566] on label at bounding box center [1125, 573] width 15 height 15
click at [1121, 568] on input "checkbox" at bounding box center [1124, 574] width 13 height 13
checkbox input "false"
click at [1122, 590] on button "Checkout" at bounding box center [1240, 605] width 463 height 30
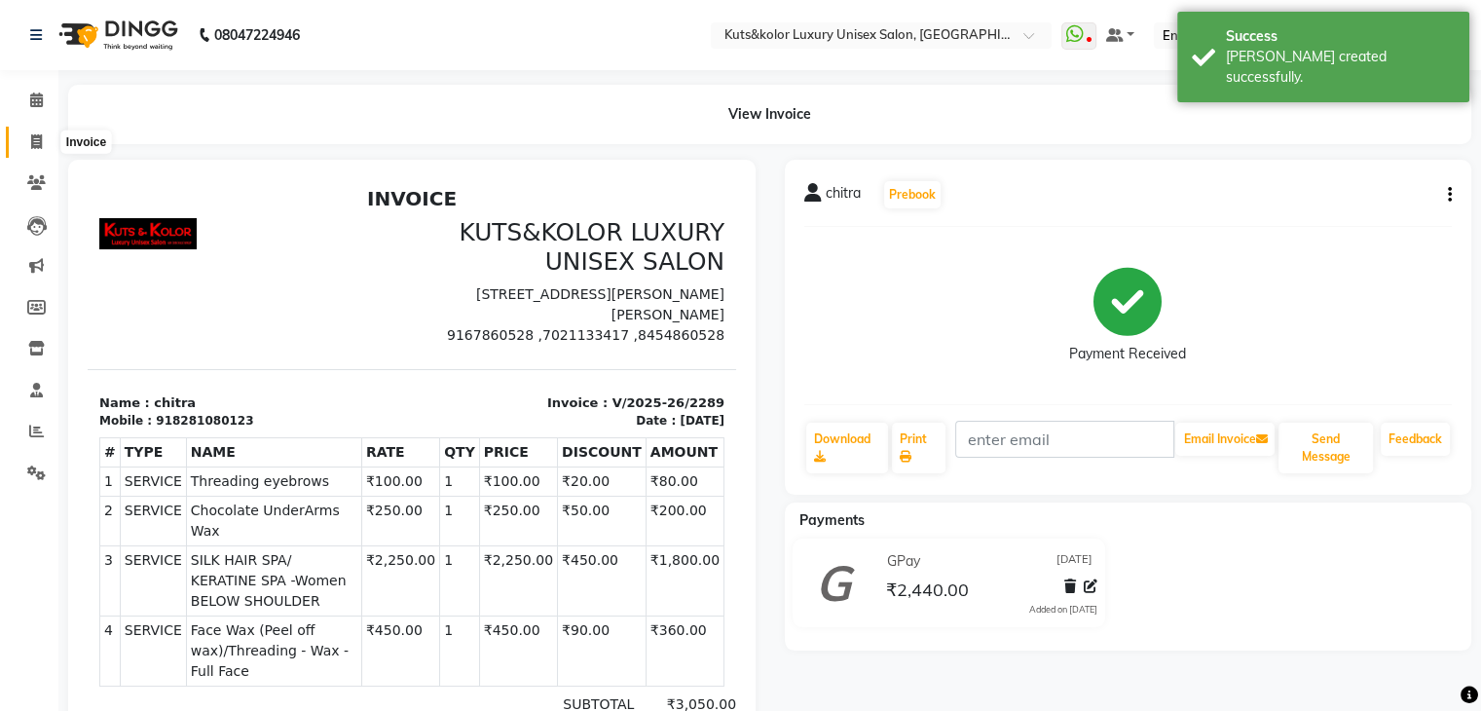
click at [44, 143] on span at bounding box center [36, 142] width 34 height 22
select select "4172"
select select "service"
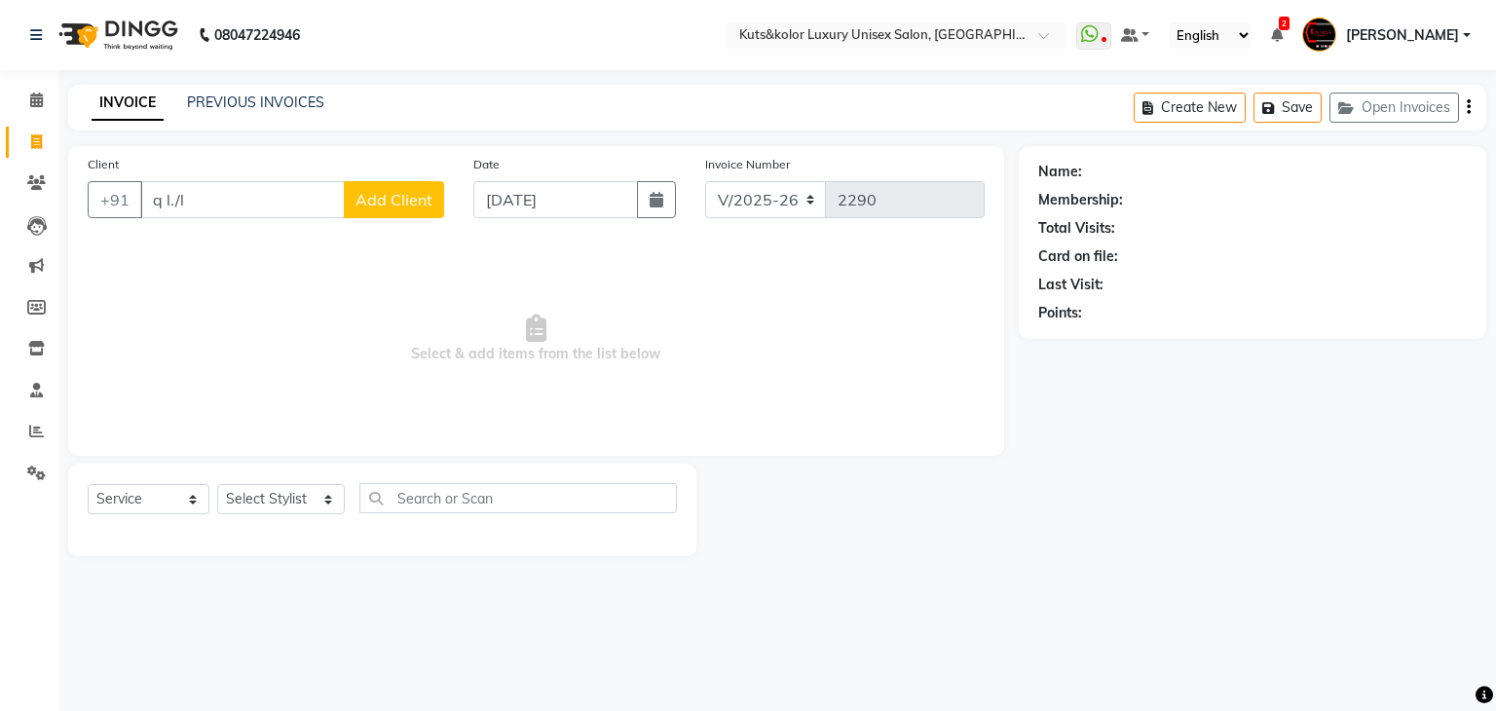
type input "q l./l;"
